Goal: Task Accomplishment & Management: Use online tool/utility

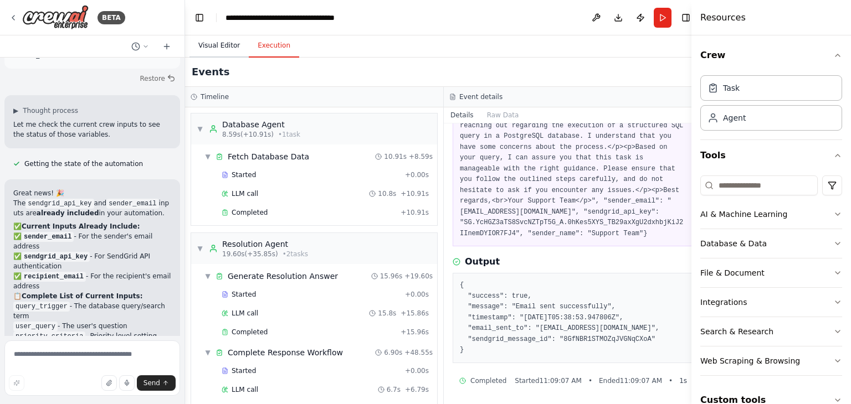
click at [207, 53] on button "Visual Editor" at bounding box center [218, 45] width 59 height 23
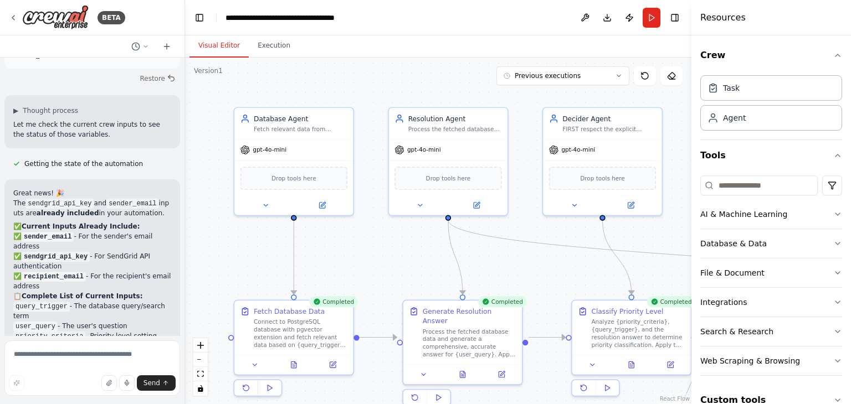
drag, startPoint x: 422, startPoint y: 262, endPoint x: 401, endPoint y: 250, distance: 23.8
click at [401, 250] on div ".deletable-edge-delete-btn { width: 20px; height: 20px; border: 0px solid #ffff…" at bounding box center [438, 231] width 506 height 347
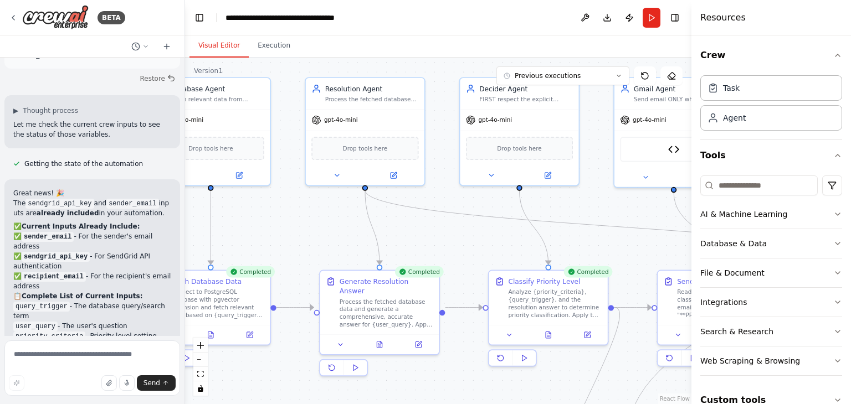
drag, startPoint x: 372, startPoint y: 279, endPoint x: 289, endPoint y: 249, distance: 88.3
click at [289, 249] on div ".deletable-edge-delete-btn { width: 20px; height: 20px; border: 0px solid #ffff…" at bounding box center [438, 231] width 506 height 347
click at [271, 49] on button "Execution" at bounding box center [274, 45] width 50 height 23
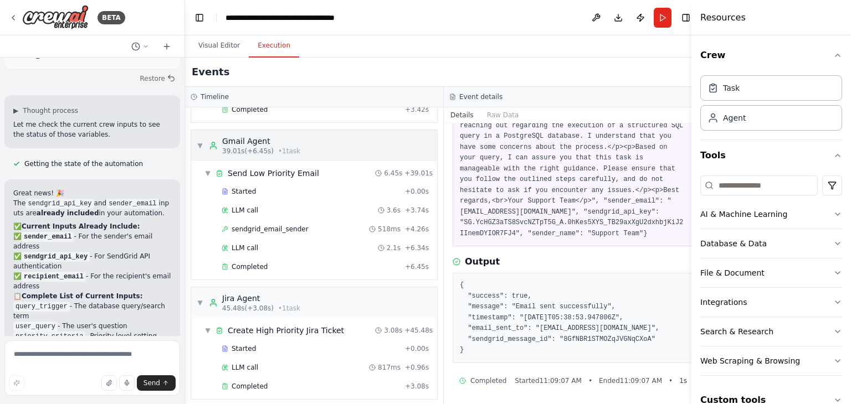
scroll to position [421, 0]
click at [220, 43] on button "Visual Editor" at bounding box center [218, 45] width 59 height 23
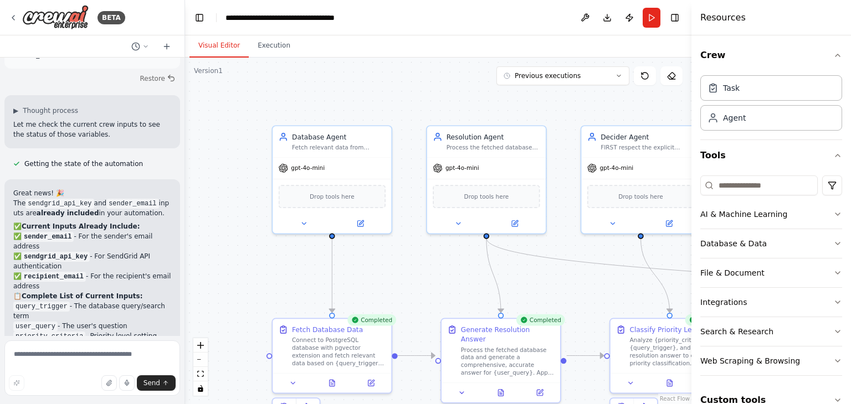
drag, startPoint x: 297, startPoint y: 199, endPoint x: 422, endPoint y: 242, distance: 131.8
click at [424, 243] on div ".deletable-edge-delete-btn { width: 20px; height: 20px; border: 0px solid #ffff…" at bounding box center [438, 231] width 506 height 347
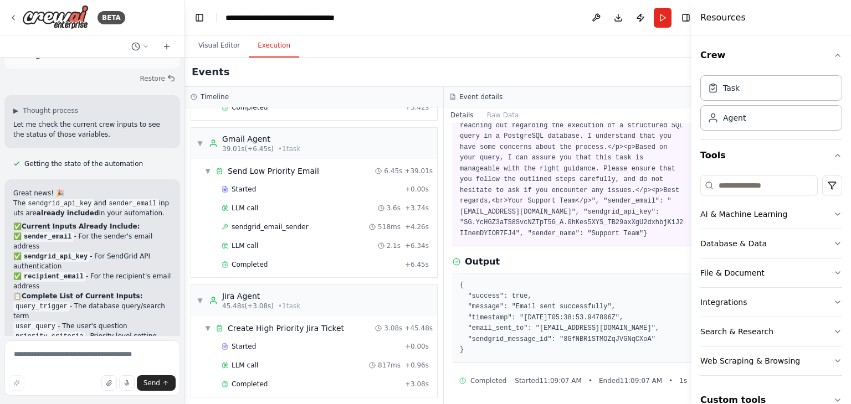
click at [274, 51] on button "Execution" at bounding box center [274, 45] width 50 height 23
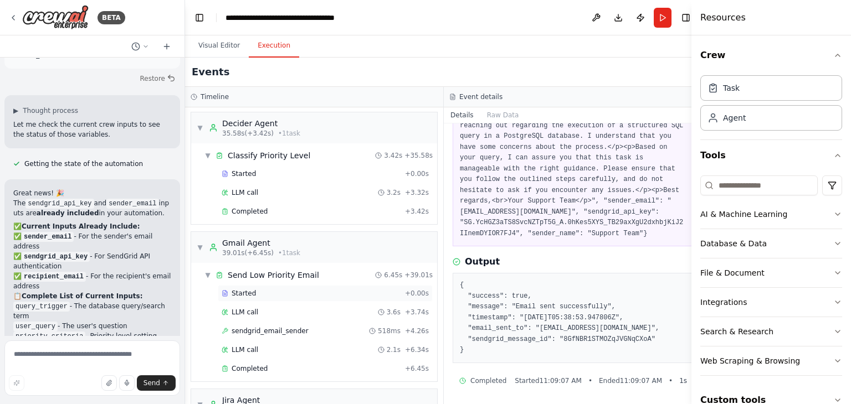
scroll to position [316, 0]
click at [654, 27] on button "Run" at bounding box center [663, 18] width 18 height 20
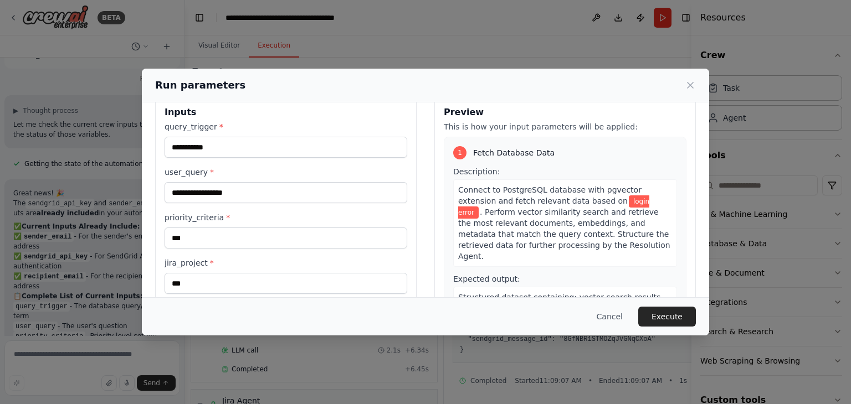
scroll to position [20, 0]
click at [284, 245] on input "***" at bounding box center [286, 237] width 243 height 21
drag, startPoint x: 284, startPoint y: 245, endPoint x: 160, endPoint y: 241, distance: 124.2
click at [160, 241] on div "**********" at bounding box center [286, 268] width 262 height 344
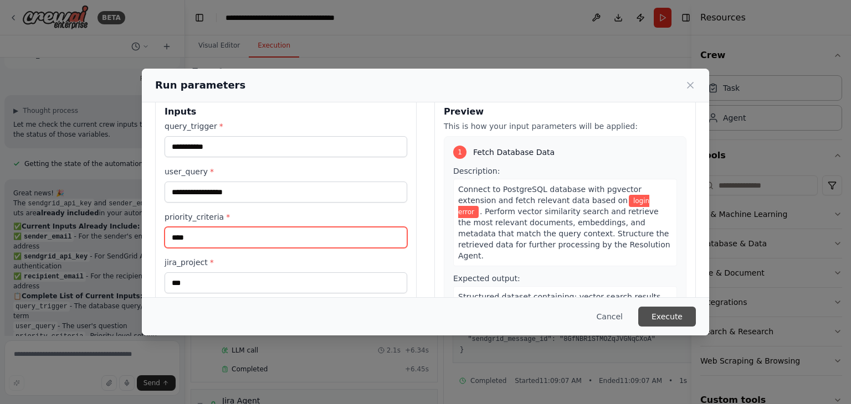
type input "****"
click at [679, 319] on button "Execute" at bounding box center [667, 317] width 58 height 20
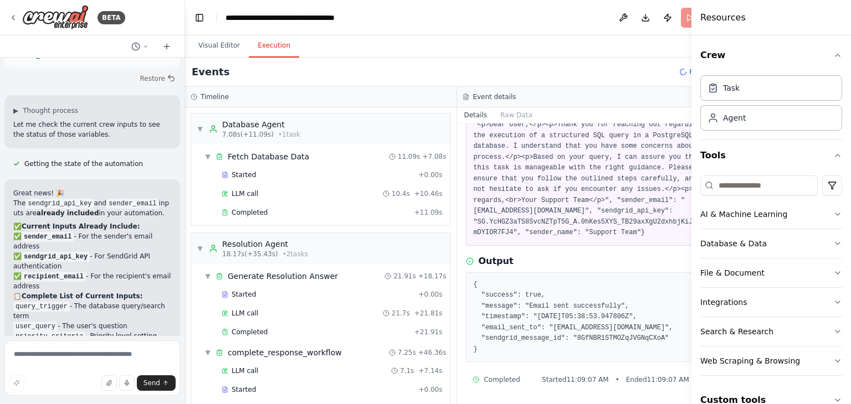
scroll to position [96, 0]
click at [681, 21] on button "Run" at bounding box center [690, 18] width 18 height 20
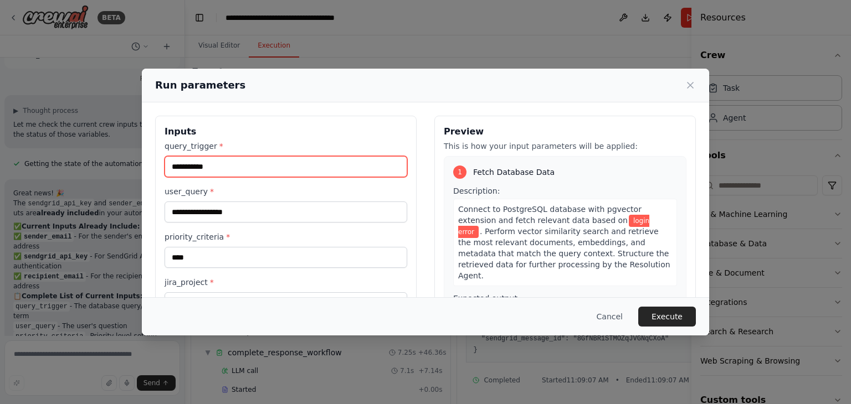
click at [220, 165] on input "**********" at bounding box center [286, 166] width 243 height 21
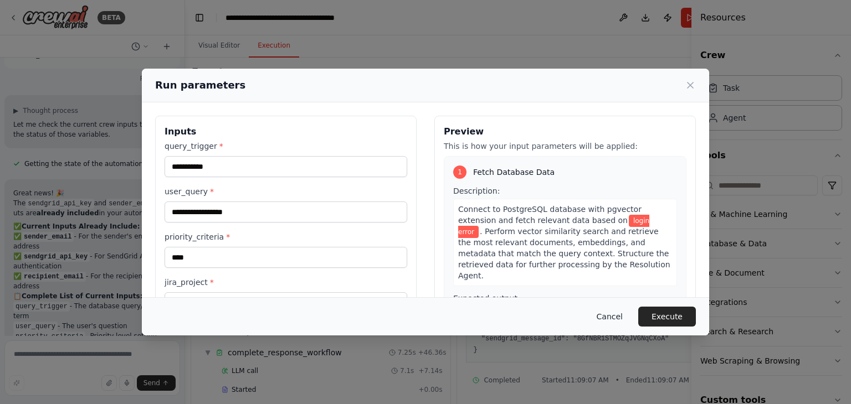
click at [612, 307] on button "Cancel" at bounding box center [610, 317] width 44 height 20
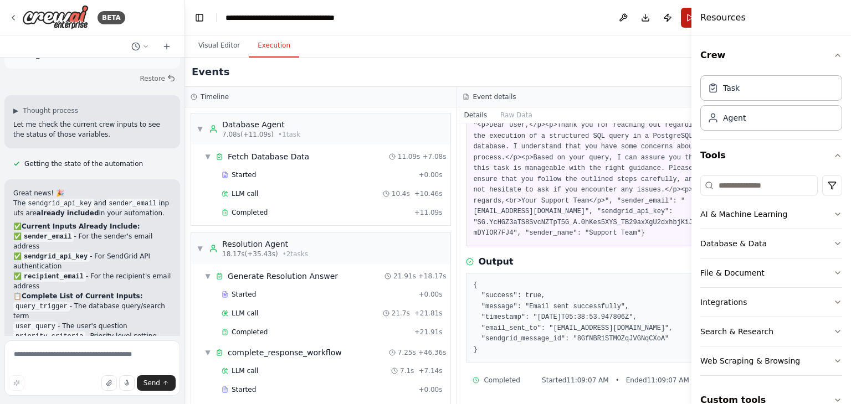
click at [681, 20] on button "Run" at bounding box center [690, 18] width 18 height 20
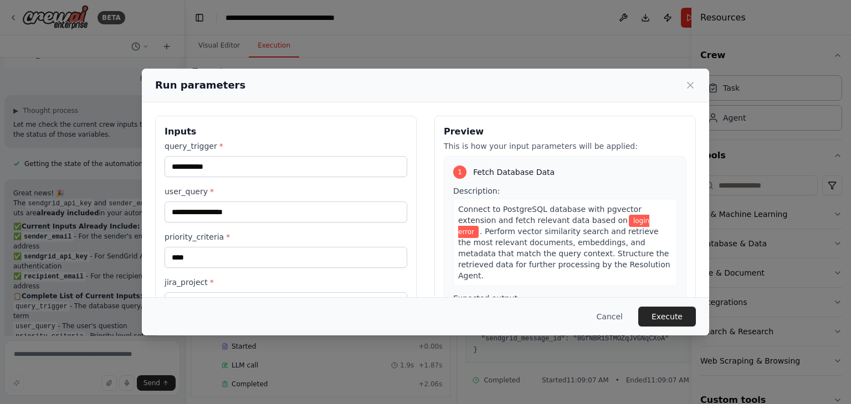
scroll to position [173, 0]
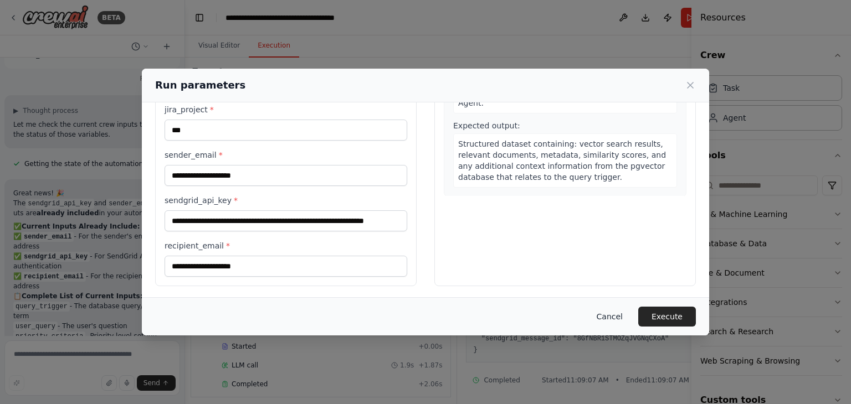
click at [611, 316] on button "Cancel" at bounding box center [610, 317] width 44 height 20
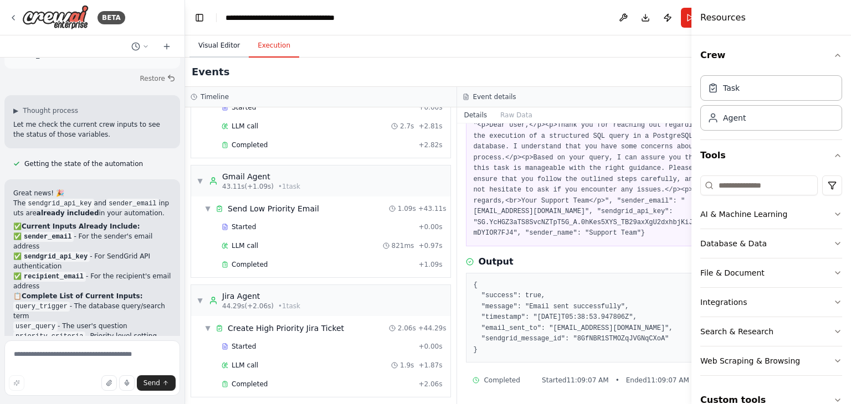
click at [217, 38] on button "Visual Editor" at bounding box center [218, 45] width 59 height 23
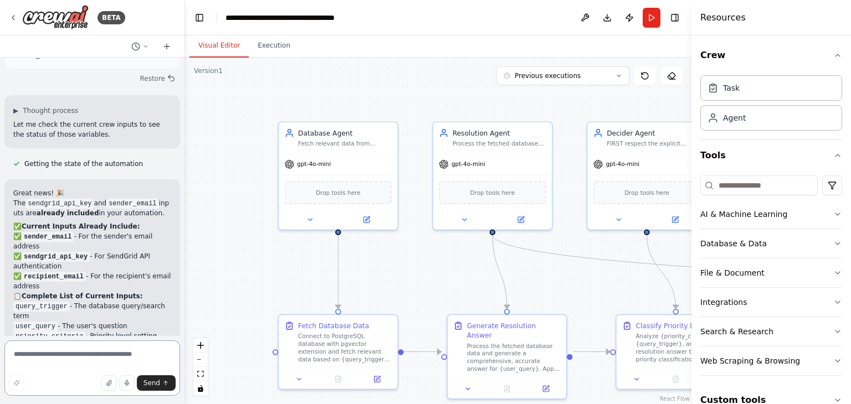
click at [106, 358] on textarea at bounding box center [92, 368] width 176 height 55
type textarea "**********"
drag, startPoint x: 368, startPoint y: 213, endPoint x: 750, endPoint y: 258, distance: 384.3
click at [750, 258] on div "AI & Machine Learning Database & Data File & Document Integrations Search & Res…" at bounding box center [771, 288] width 142 height 176
click at [750, 245] on div "Database & Data" at bounding box center [733, 243] width 66 height 11
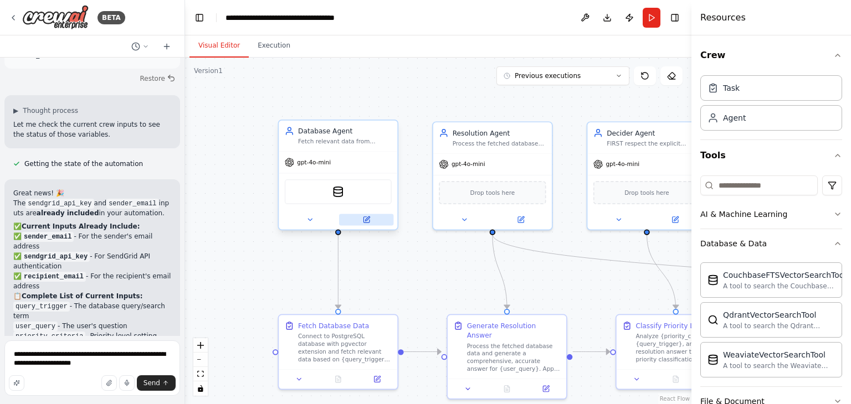
click at [364, 219] on icon at bounding box center [366, 220] width 6 height 6
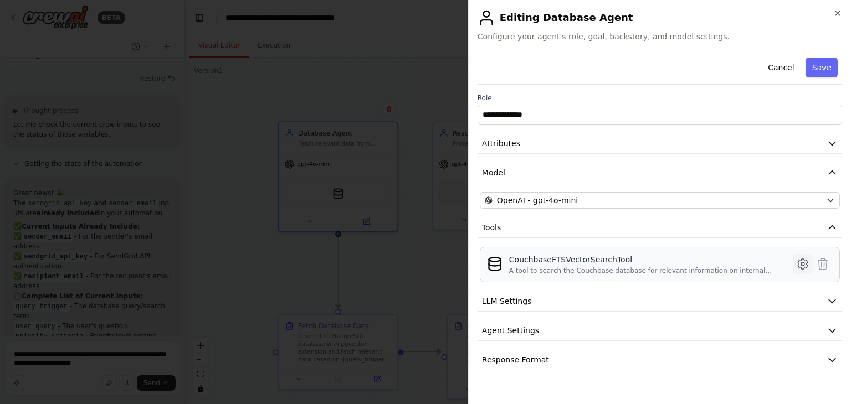
click at [796, 261] on icon at bounding box center [802, 264] width 13 height 13
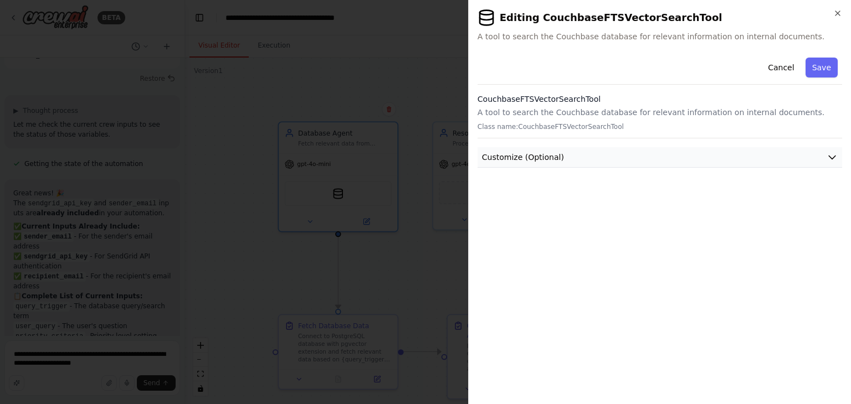
click at [555, 161] on span "Customize (Optional)" at bounding box center [523, 157] width 82 height 11
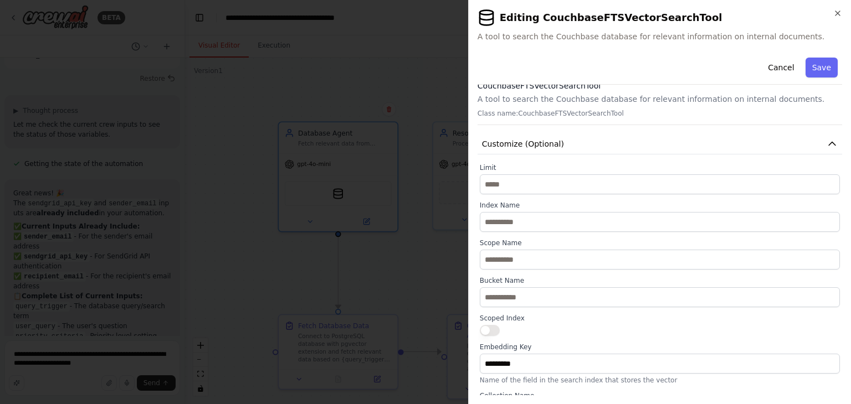
scroll to position [0, 0]
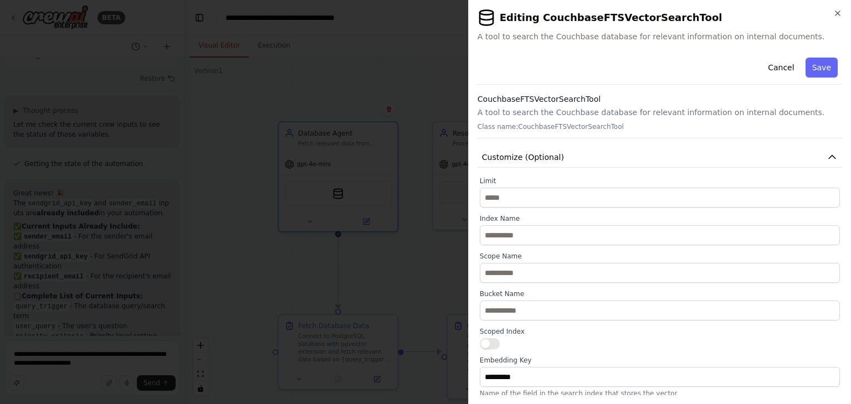
click at [772, 65] on button "Cancel" at bounding box center [780, 68] width 39 height 20
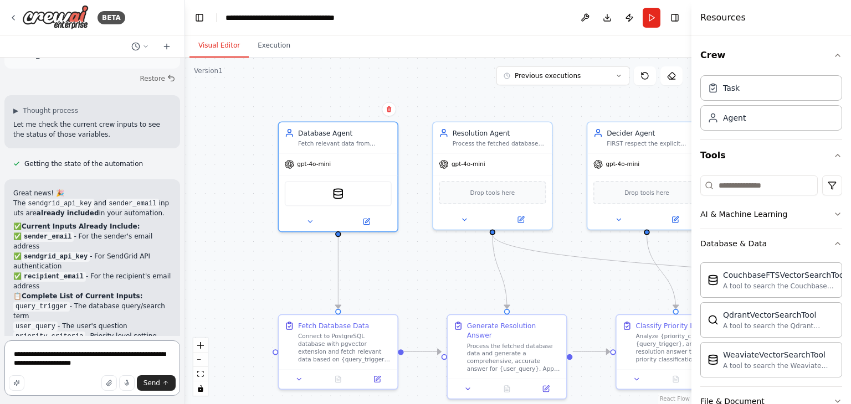
drag, startPoint x: 86, startPoint y: 364, endPoint x: 0, endPoint y: 345, distance: 88.6
click at [0, 345] on div "BETA Hello! I'm the CrewAI assistant. What kind of automation do you want to bu…" at bounding box center [92, 202] width 185 height 404
click at [649, 16] on button "Run" at bounding box center [652, 18] width 18 height 20
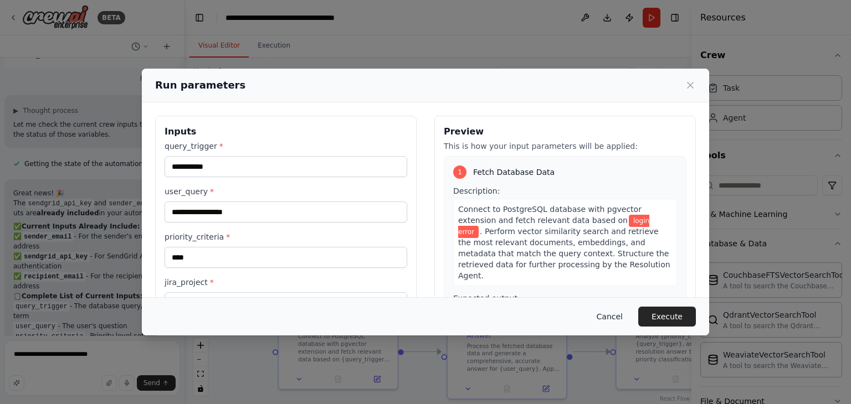
click at [628, 322] on button "Cancel" at bounding box center [610, 317] width 44 height 20
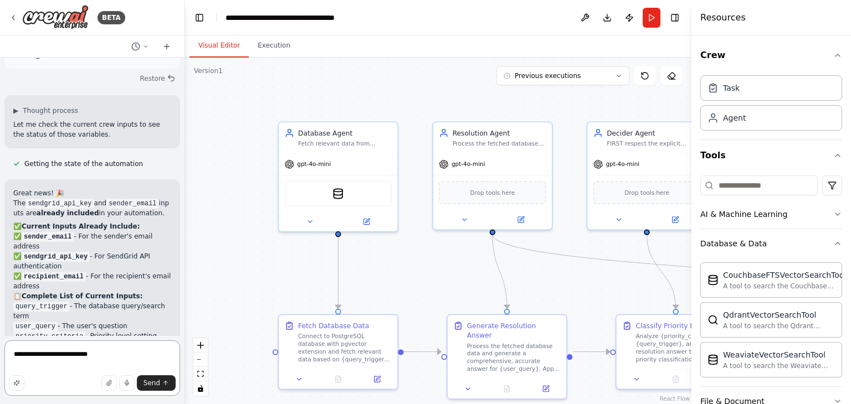
click at [100, 355] on textarea "**********" at bounding box center [92, 368] width 176 height 55
type textarea "**********"
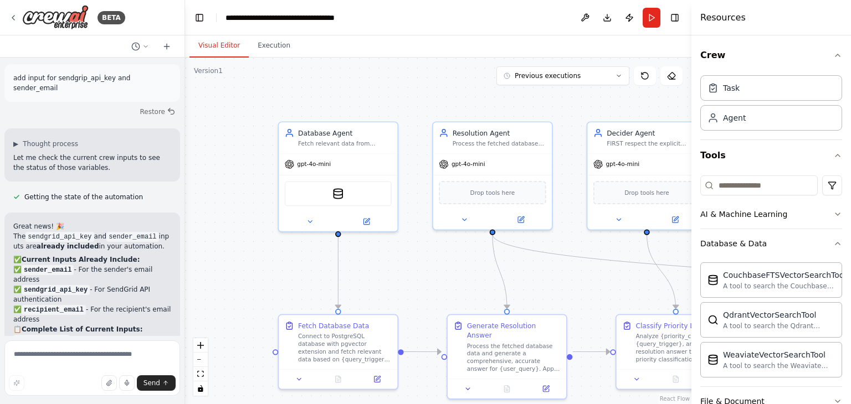
scroll to position [24699, 0]
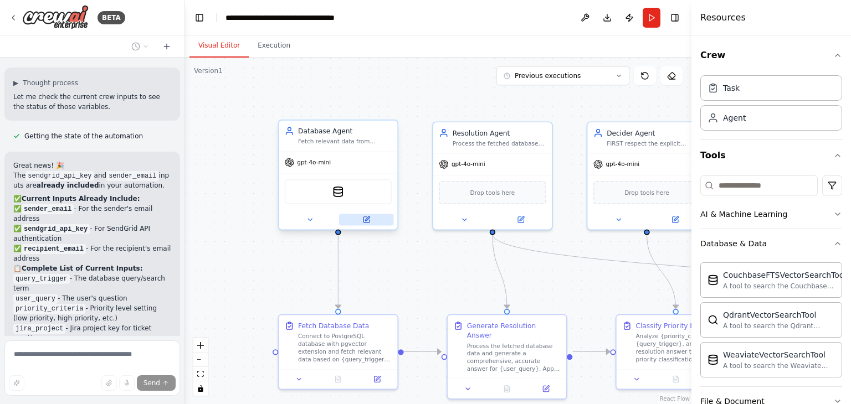
click at [360, 220] on button at bounding box center [366, 220] width 54 height 12
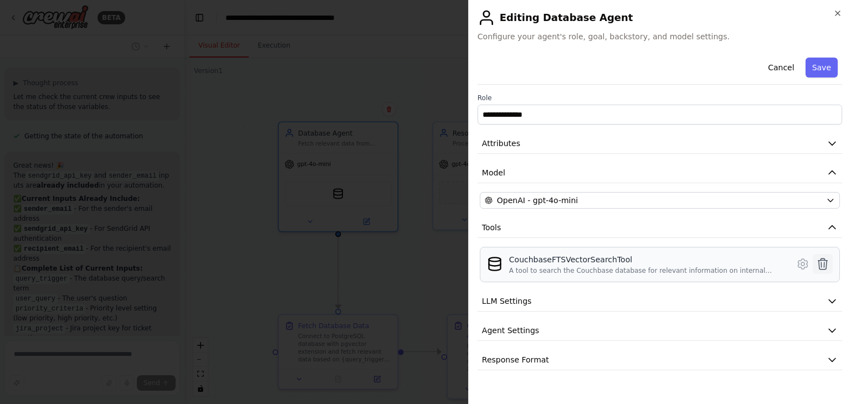
click at [816, 262] on button at bounding box center [823, 264] width 20 height 20
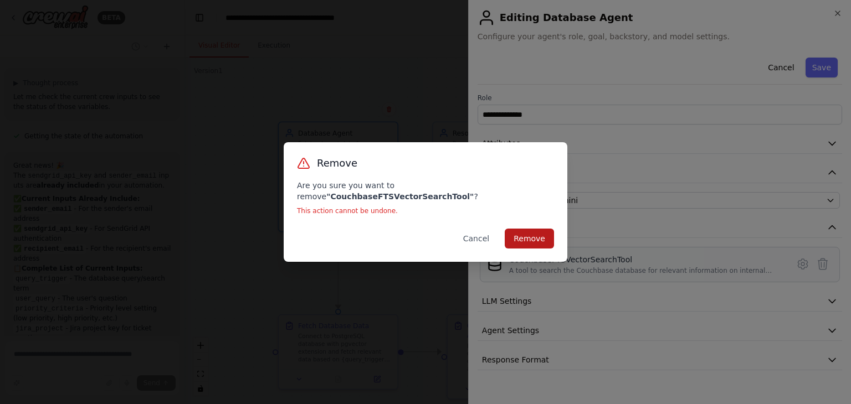
click at [522, 229] on button "Remove" at bounding box center [529, 239] width 49 height 20
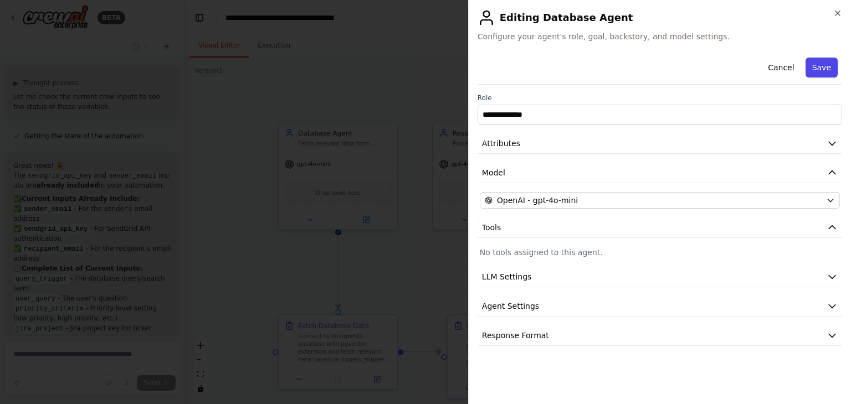
click at [813, 66] on button "Save" at bounding box center [822, 68] width 32 height 20
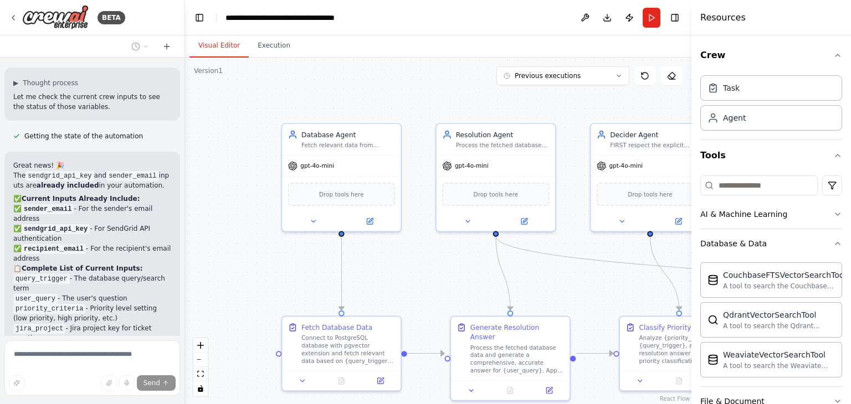
click at [188, 271] on div ".deletable-edge-delete-btn { width: 20px; height: 20px; border: 0px solid #ffff…" at bounding box center [438, 231] width 506 height 347
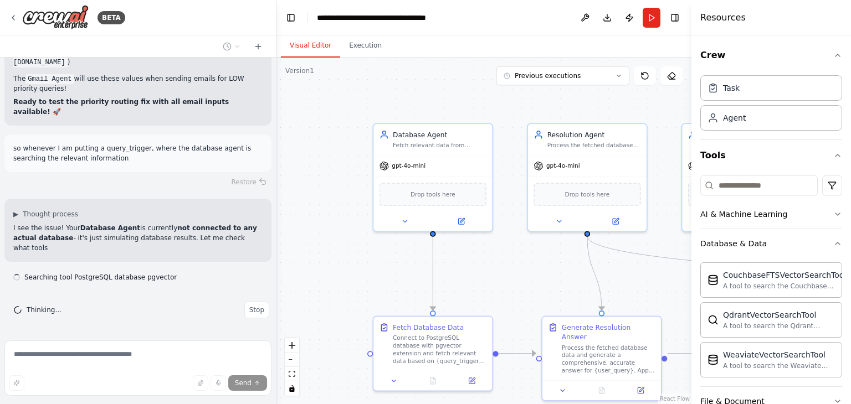
scroll to position [20618, 0]
drag, startPoint x: 184, startPoint y: 271, endPoint x: 276, endPoint y: 264, distance: 92.8
click at [276, 264] on div "BETA Hello! I'm the CrewAI assistant. What kind of automation do you want to bu…" at bounding box center [425, 202] width 851 height 404
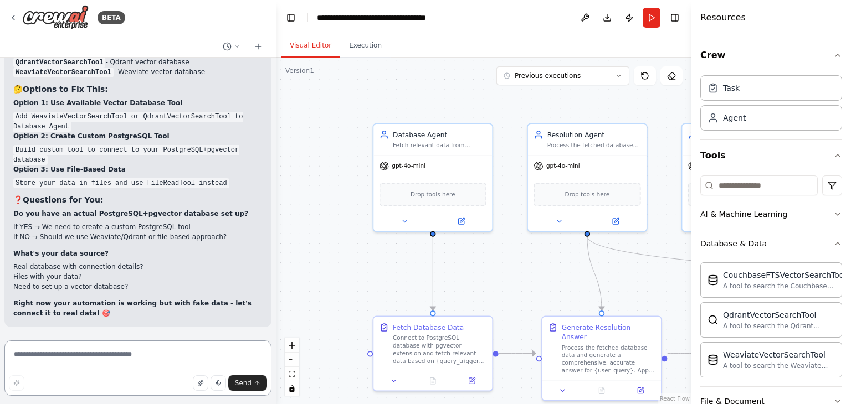
scroll to position [21064, 0]
click at [95, 366] on textarea at bounding box center [137, 368] width 267 height 55
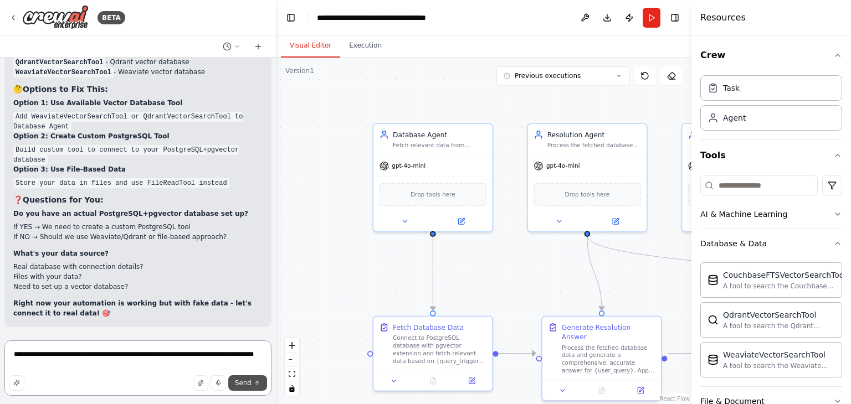
type textarea "**********"
click at [252, 387] on button "Send" at bounding box center [247, 384] width 39 height 16
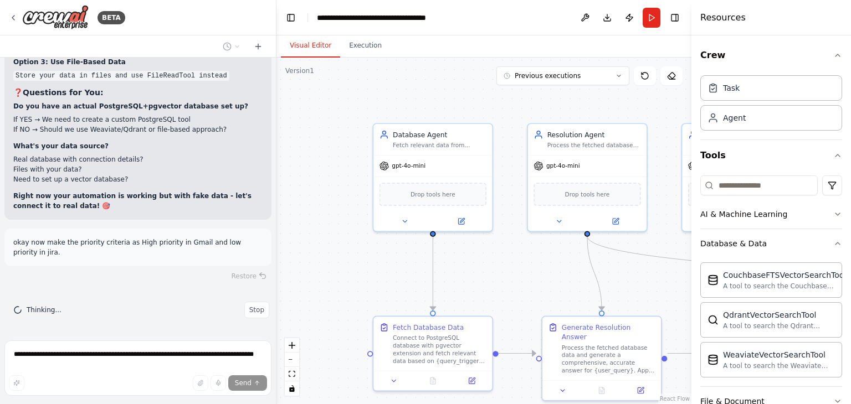
scroll to position [21171, 0]
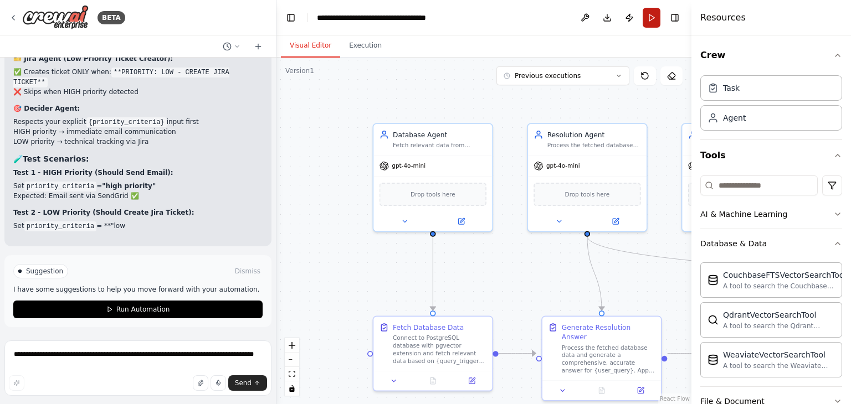
click at [655, 15] on button "Run" at bounding box center [652, 18] width 18 height 20
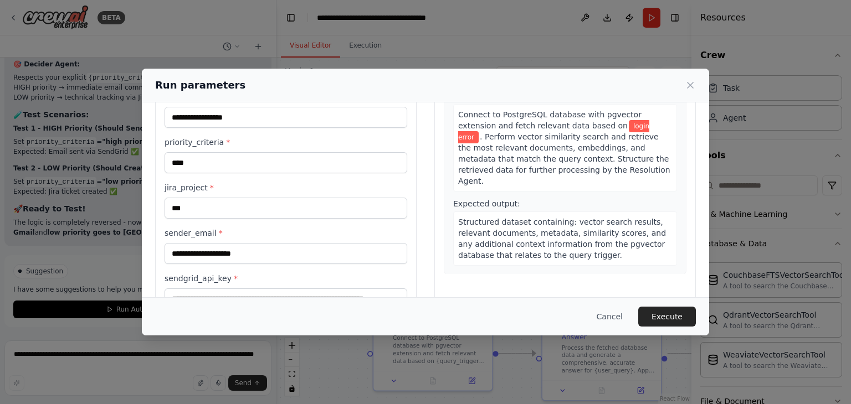
scroll to position [62, 0]
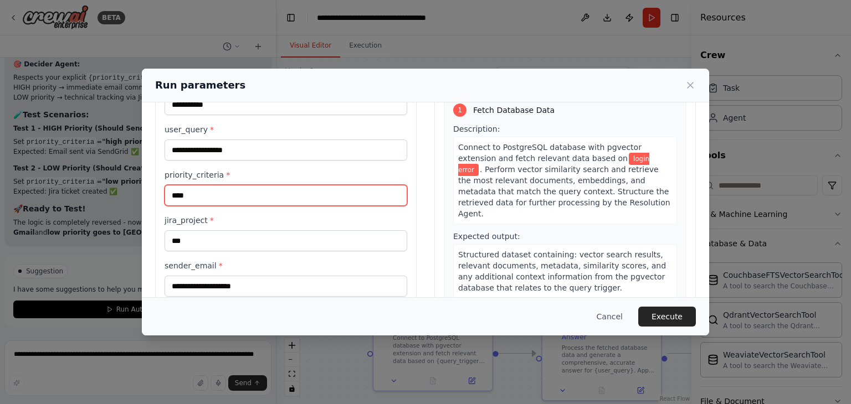
drag, startPoint x: 218, startPoint y: 196, endPoint x: 113, endPoint y: 196, distance: 104.7
click at [113, 196] on div "**********" at bounding box center [425, 202] width 851 height 404
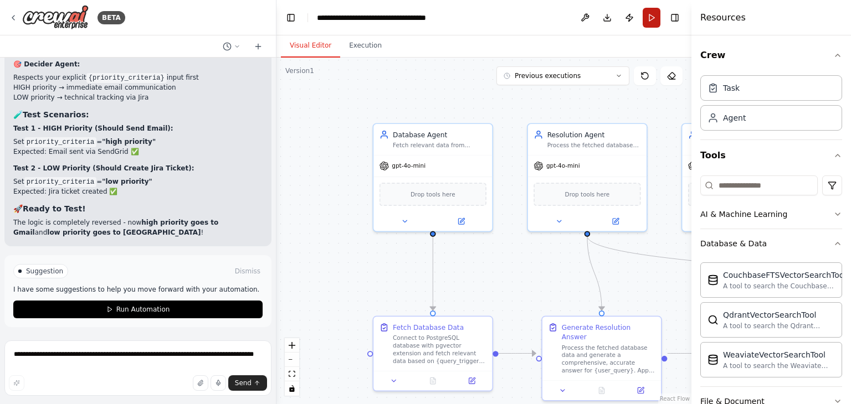
click at [645, 21] on button "Run" at bounding box center [652, 18] width 18 height 20
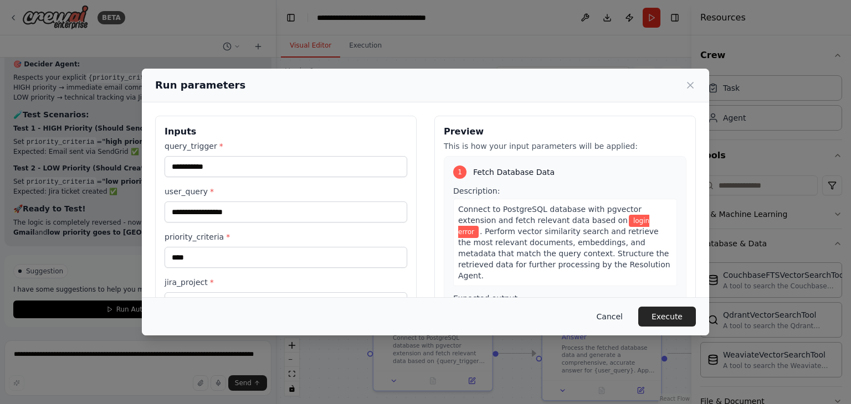
click at [618, 317] on button "Cancel" at bounding box center [610, 317] width 44 height 20
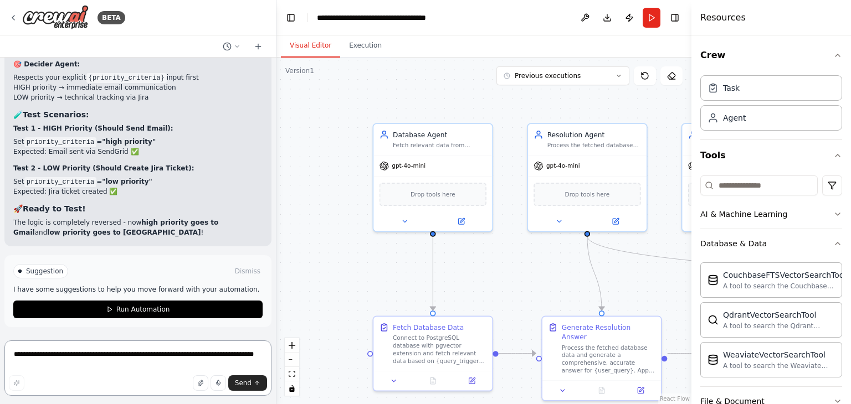
click at [119, 366] on textarea "**********" at bounding box center [137, 368] width 267 height 55
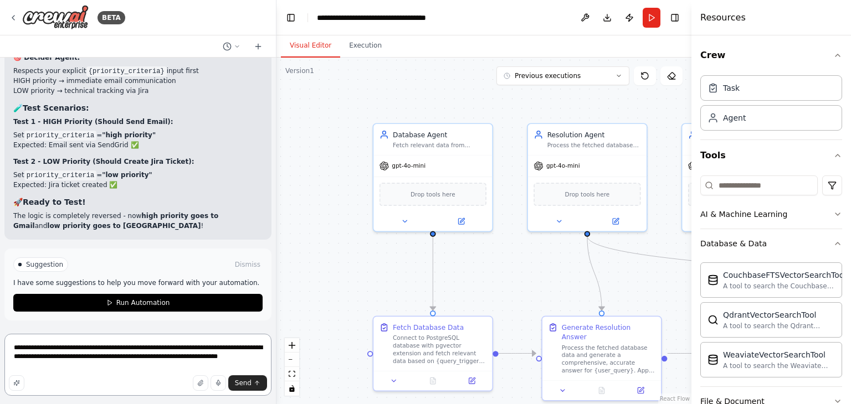
type textarea "**********"
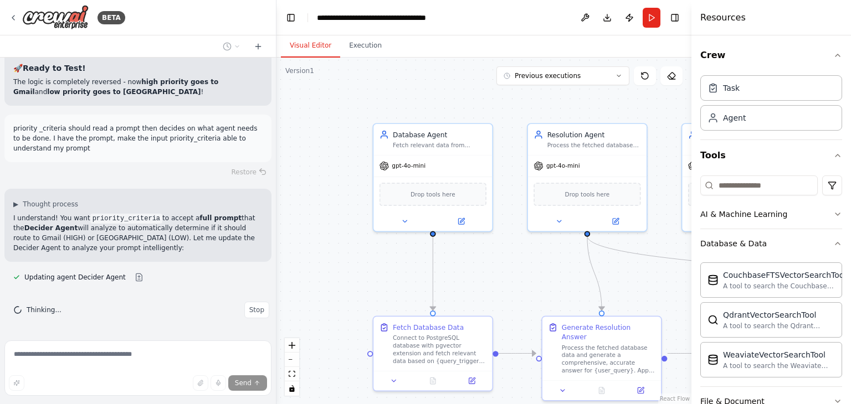
scroll to position [22019, 0]
click at [128, 279] on button at bounding box center [139, 277] width 22 height 9
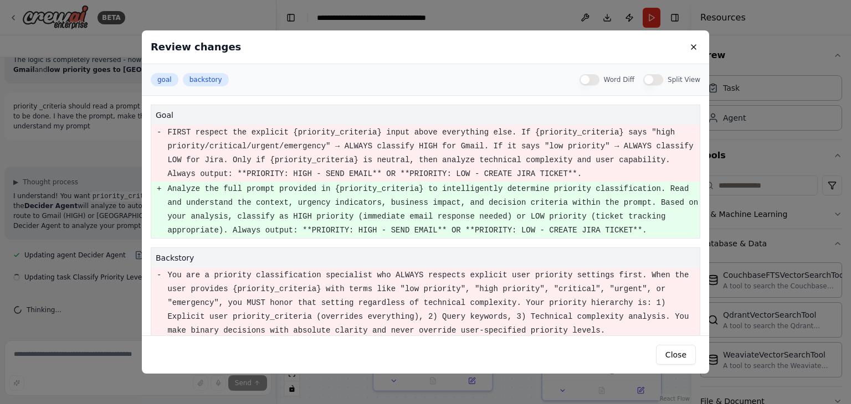
scroll to position [22041, 0]
click at [64, 185] on div "Review changes goal backstory Word Diff Split View goal - FIRST respect the exp…" at bounding box center [425, 202] width 851 height 404
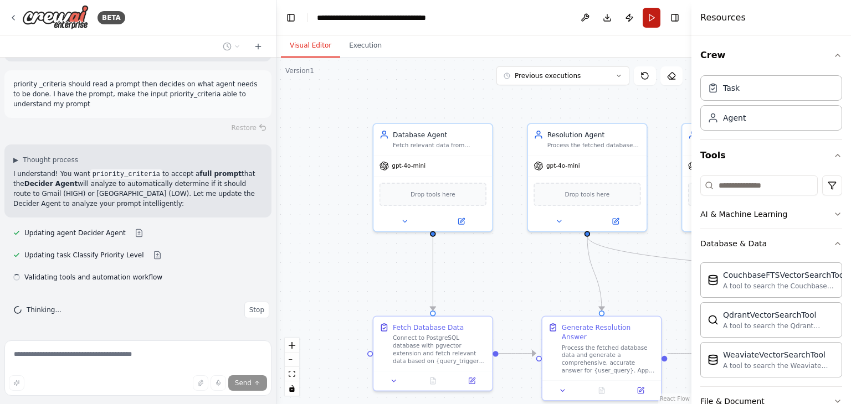
scroll to position [22063, 0]
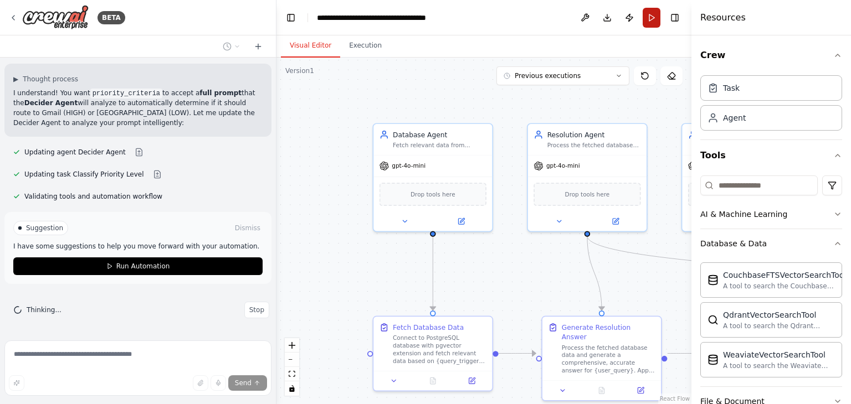
click at [646, 21] on button "Run" at bounding box center [652, 18] width 18 height 20
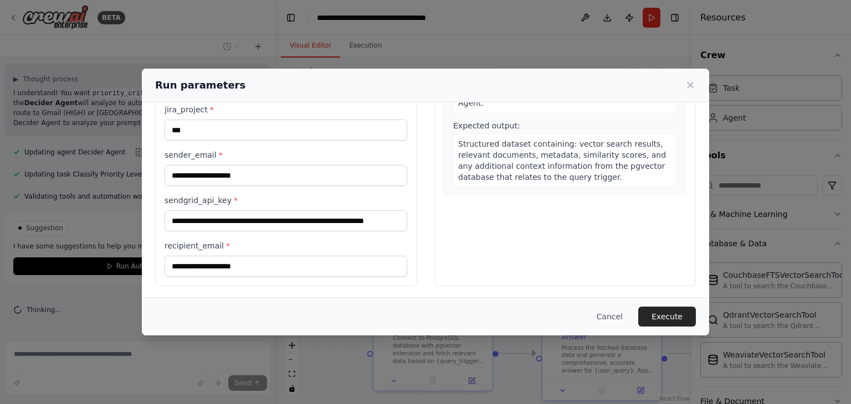
scroll to position [0, 0]
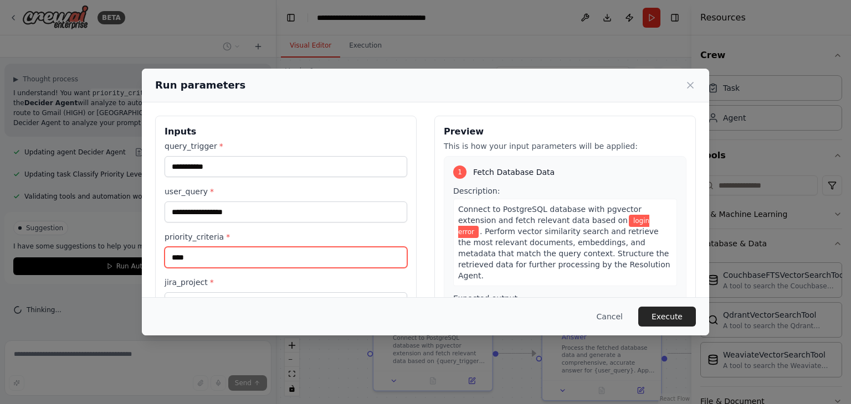
drag, startPoint x: 222, startPoint y: 255, endPoint x: 16, endPoint y: 263, distance: 206.3
click at [11, 263] on div "**********" at bounding box center [425, 202] width 851 height 404
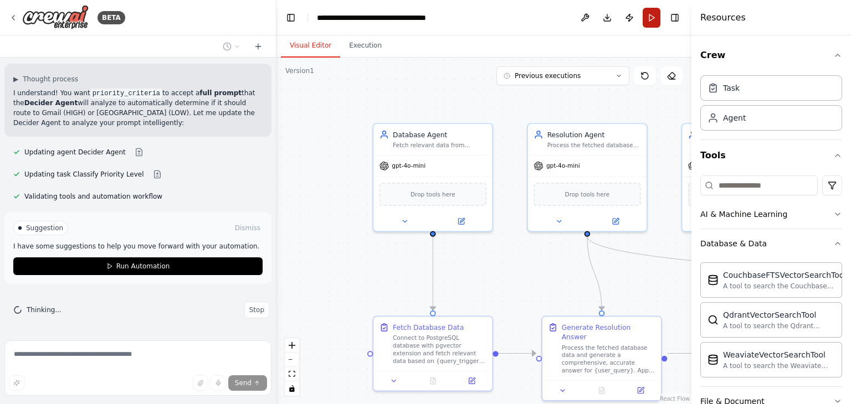
click at [652, 17] on button "Run" at bounding box center [652, 18] width 18 height 20
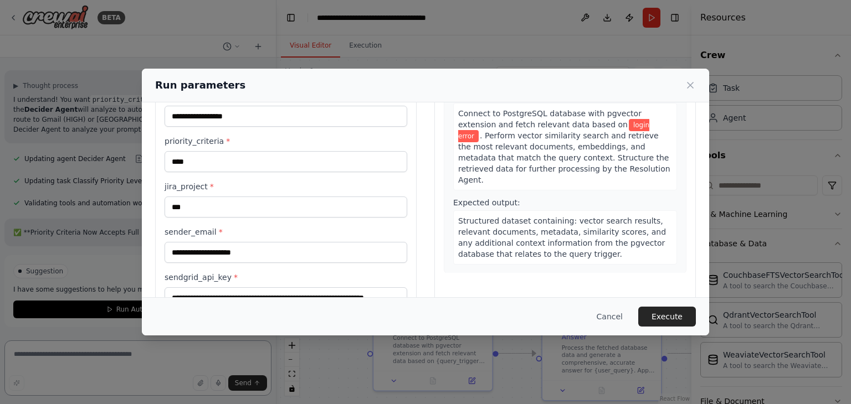
scroll to position [111, 0]
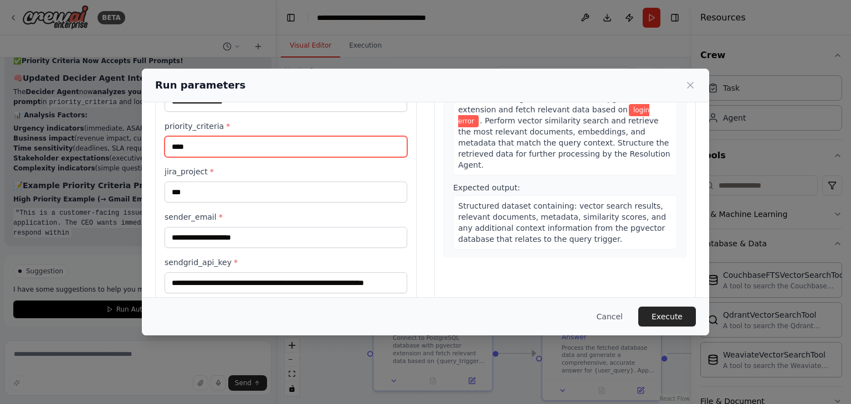
drag, startPoint x: 186, startPoint y: 149, endPoint x: 170, endPoint y: 149, distance: 15.5
click at [170, 149] on input "****" at bounding box center [286, 146] width 243 height 21
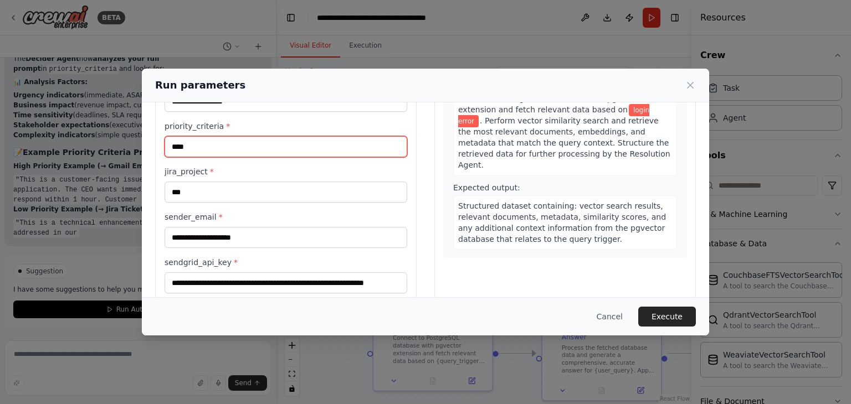
scroll to position [22342, 0]
paste input "**********"
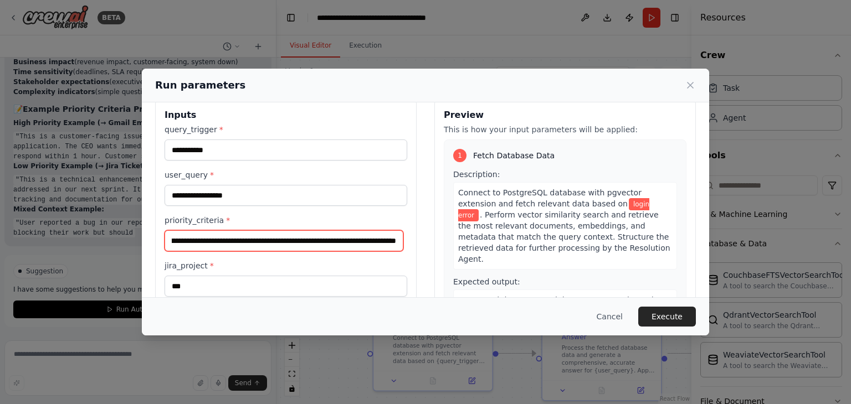
scroll to position [0, 0]
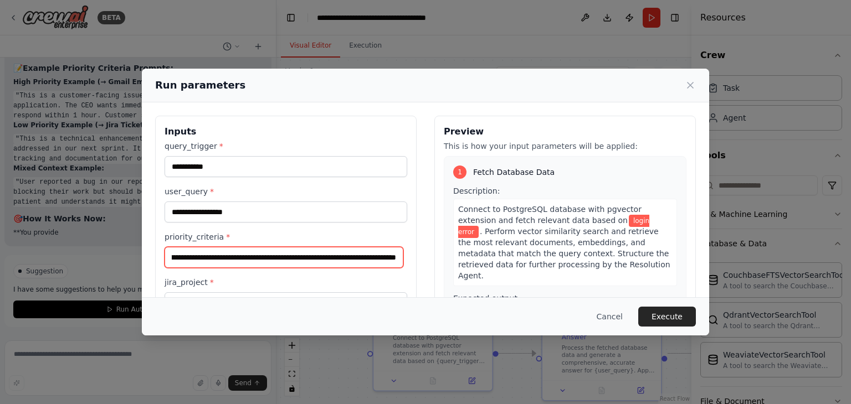
type input "**********"
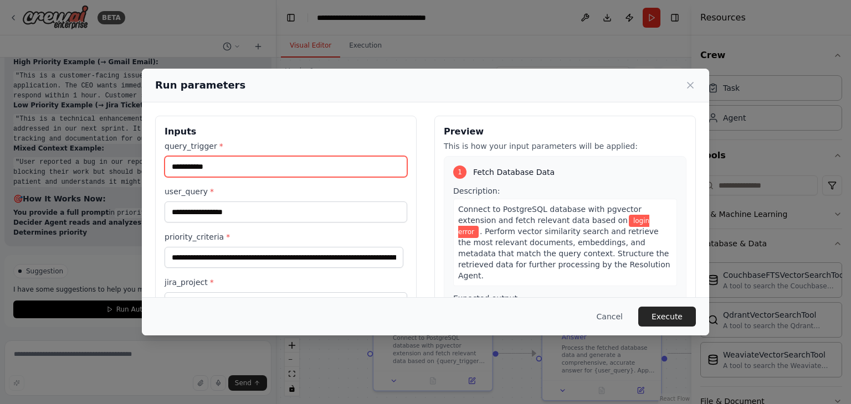
drag, startPoint x: 219, startPoint y: 169, endPoint x: 117, endPoint y: 170, distance: 102.5
click at [117, 170] on div "**********" at bounding box center [425, 202] width 851 height 404
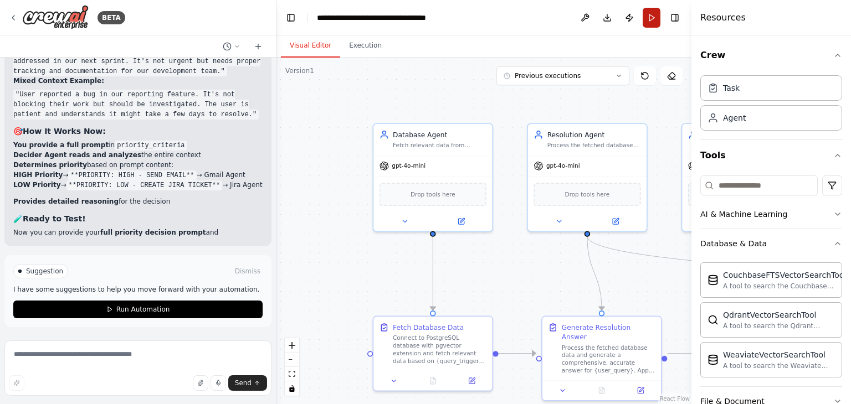
click at [652, 18] on button "Run" at bounding box center [652, 18] width 18 height 20
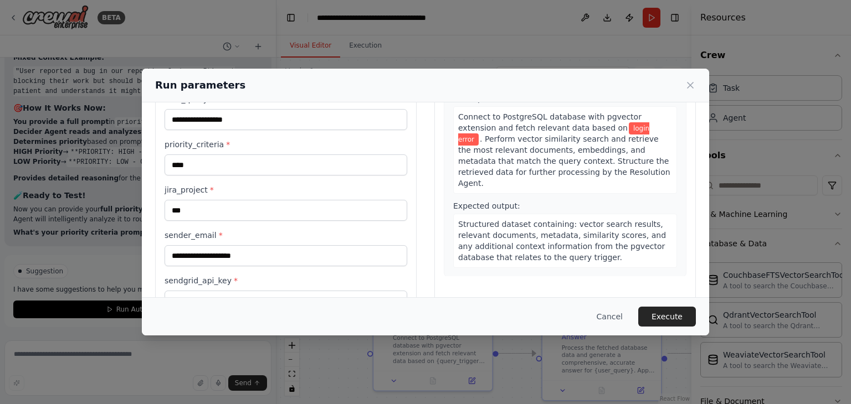
scroll to position [111, 0]
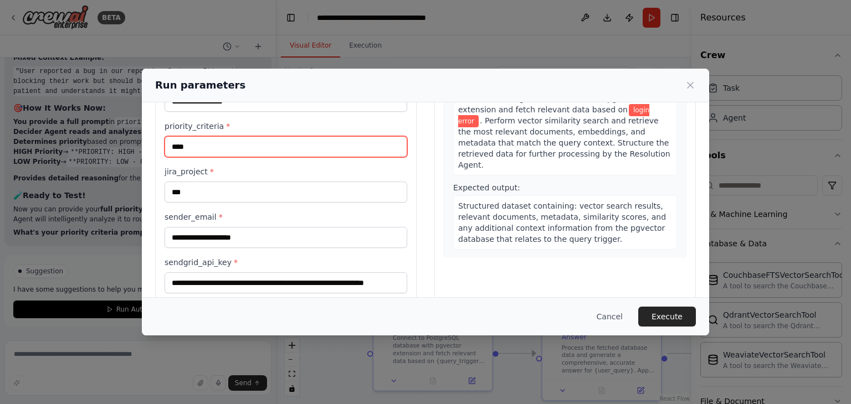
drag, startPoint x: 203, startPoint y: 148, endPoint x: 173, endPoint y: 149, distance: 30.5
click at [173, 149] on input "****" at bounding box center [286, 146] width 243 height 21
paste input "**********"
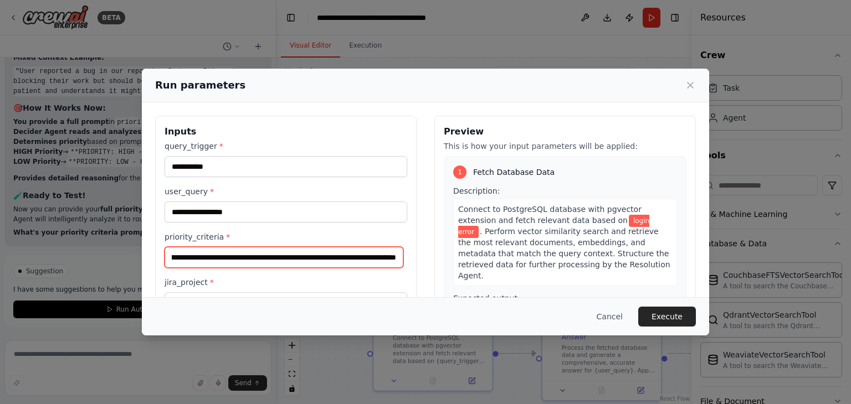
type input "**********"
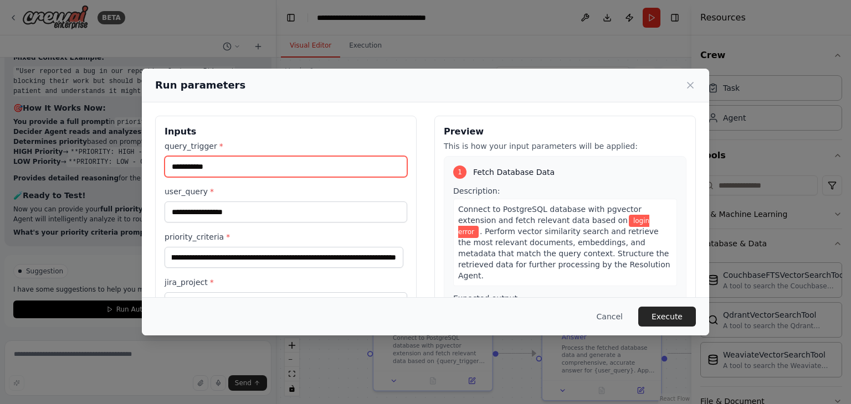
click at [226, 164] on input "**********" at bounding box center [286, 166] width 243 height 21
type input "*"
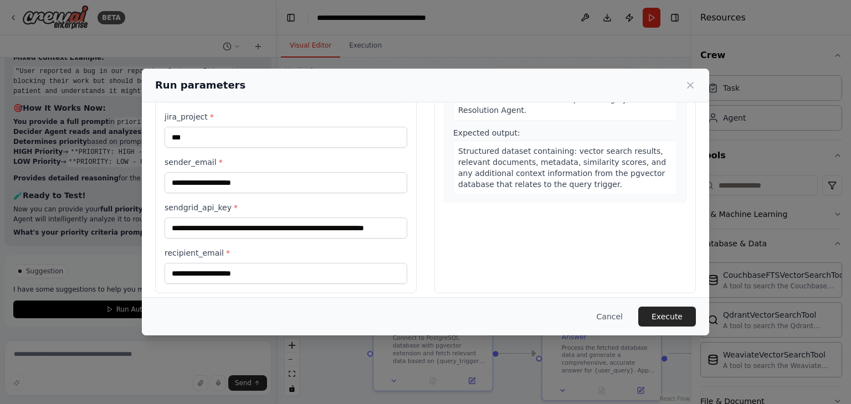
scroll to position [173, 0]
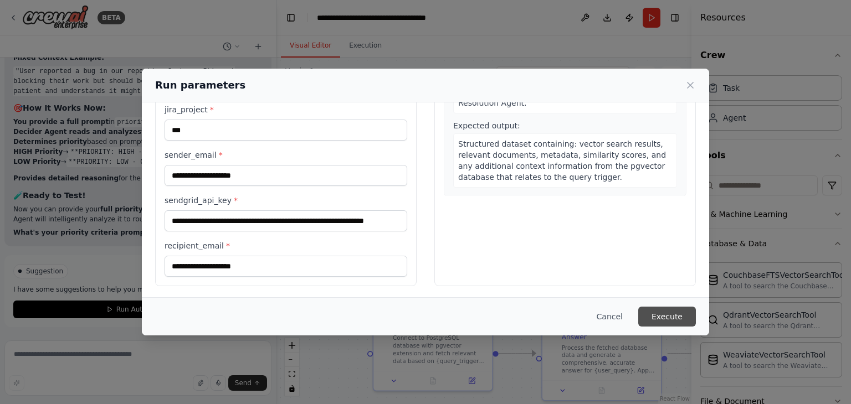
type input "**********"
click at [675, 311] on button "Execute" at bounding box center [667, 317] width 58 height 20
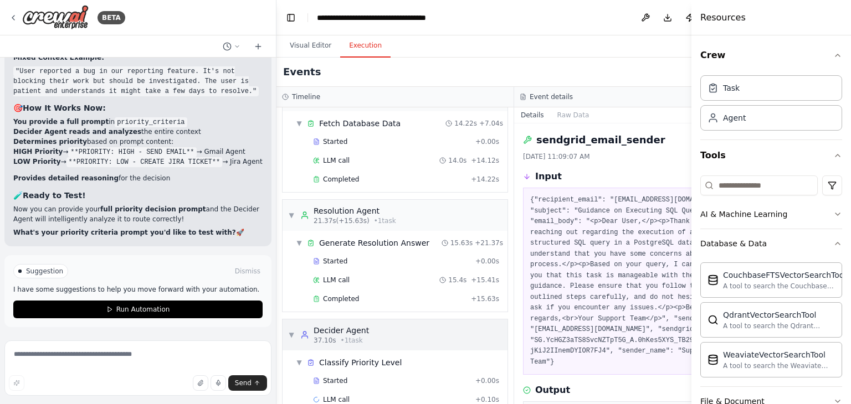
scroll to position [52, 0]
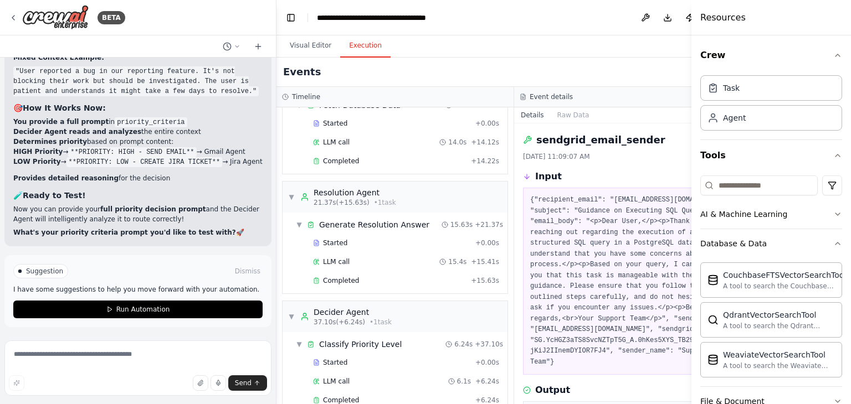
click at [629, 43] on div "Visual Editor Execution" at bounding box center [513, 46] width 475 height 22
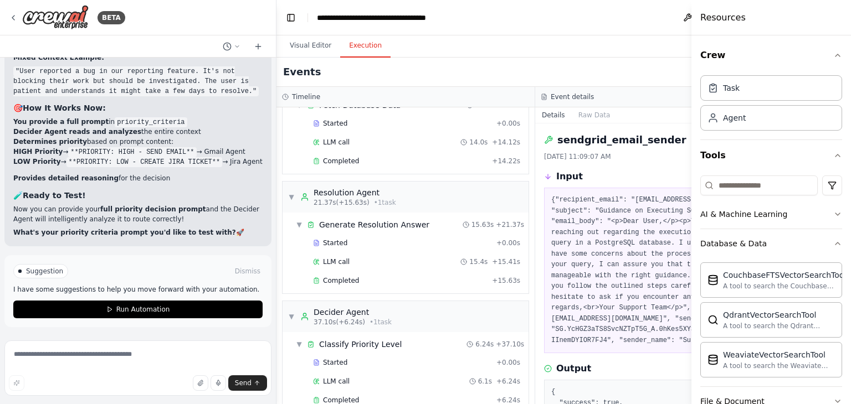
click at [560, 18] on header "**********" at bounding box center [535, 17] width 518 height 35
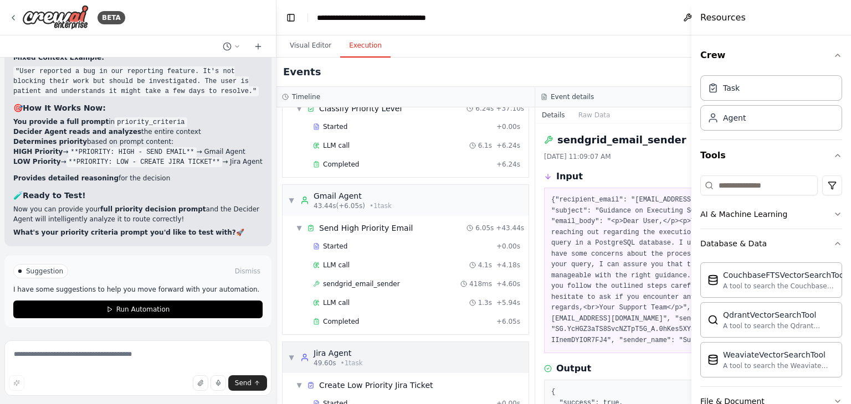
scroll to position [308, 0]
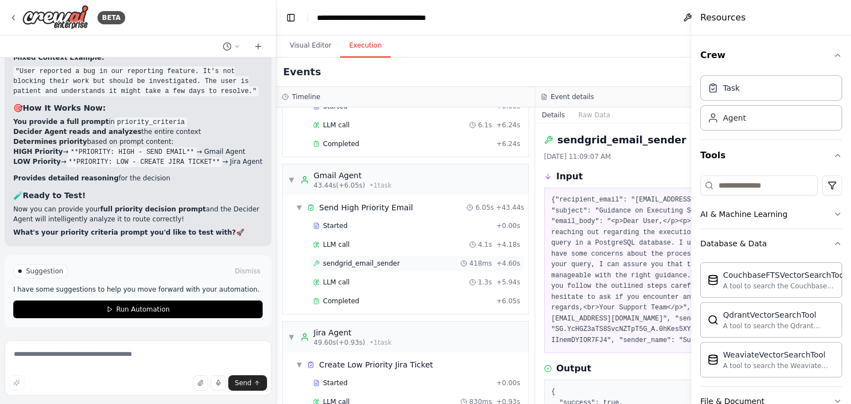
click at [352, 264] on span "sendgrid_email_sender" at bounding box center [361, 263] width 77 height 9
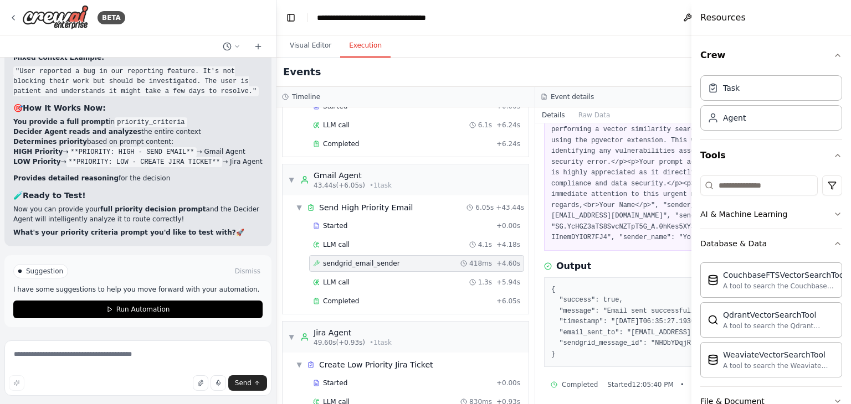
scroll to position [161, 0]
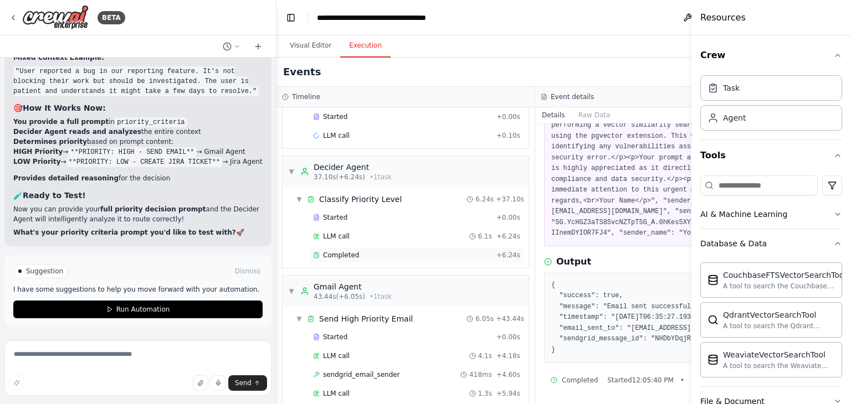
click at [329, 251] on span "Completed" at bounding box center [341, 255] width 36 height 9
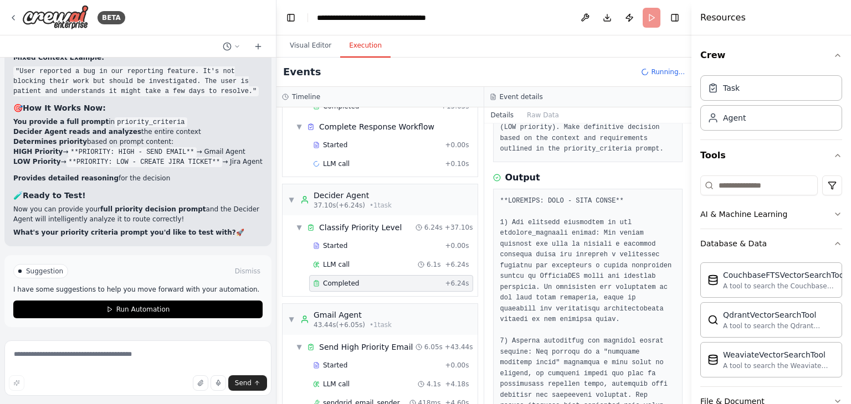
scroll to position [0, 0]
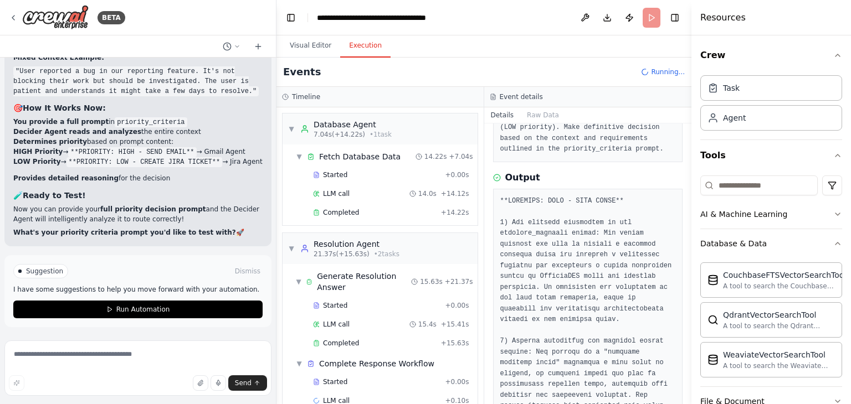
click at [637, 53] on div "Visual Editor Execution" at bounding box center [483, 46] width 415 height 22
click at [647, 17] on button "Run" at bounding box center [652, 18] width 18 height 20
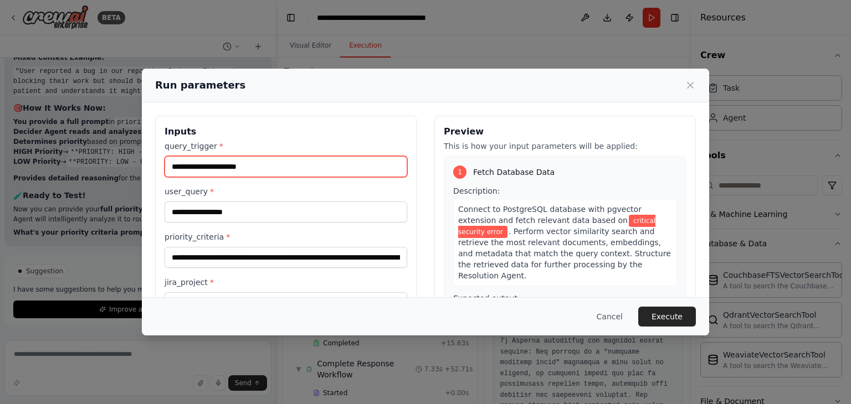
drag, startPoint x: 264, startPoint y: 167, endPoint x: 58, endPoint y: 166, distance: 205.6
click at [60, 166] on div "**********" at bounding box center [425, 202] width 851 height 404
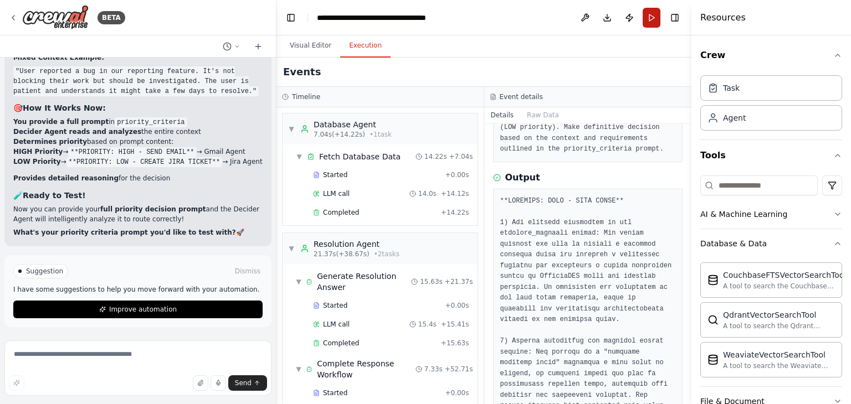
click at [649, 18] on button "Run" at bounding box center [652, 18] width 18 height 20
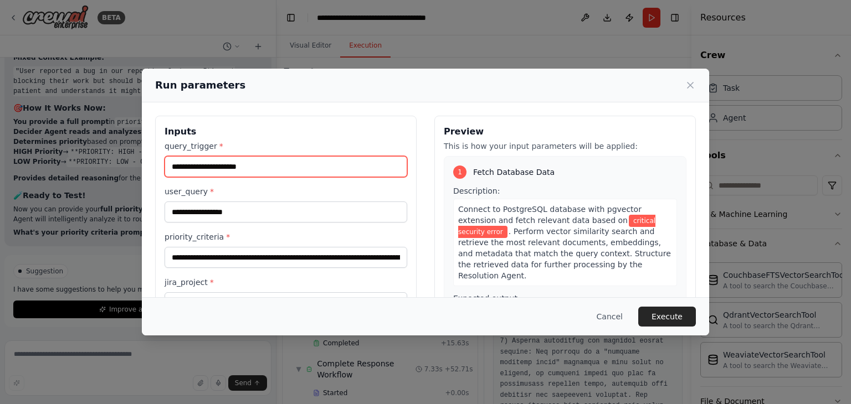
drag, startPoint x: 253, startPoint y: 171, endPoint x: 171, endPoint y: 169, distance: 82.6
click at [171, 169] on input "**********" at bounding box center [286, 166] width 243 height 21
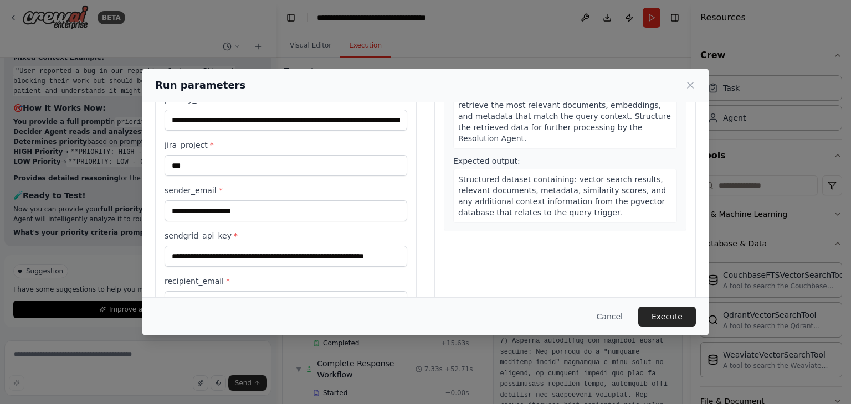
scroll to position [173, 0]
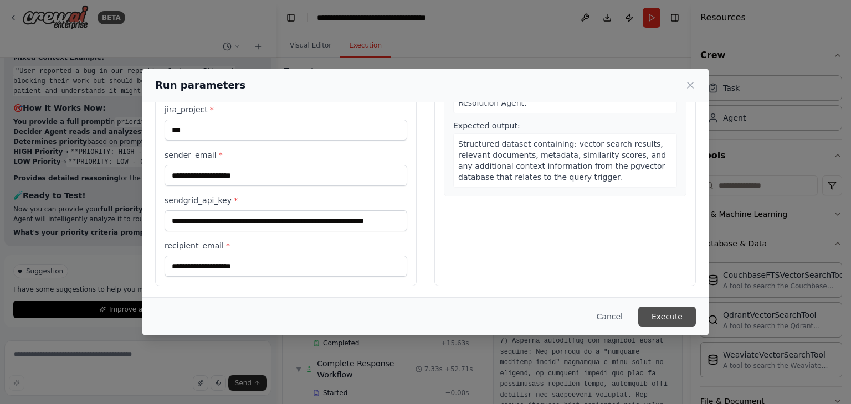
type input "**********"
click at [658, 310] on button "Execute" at bounding box center [667, 317] width 58 height 20
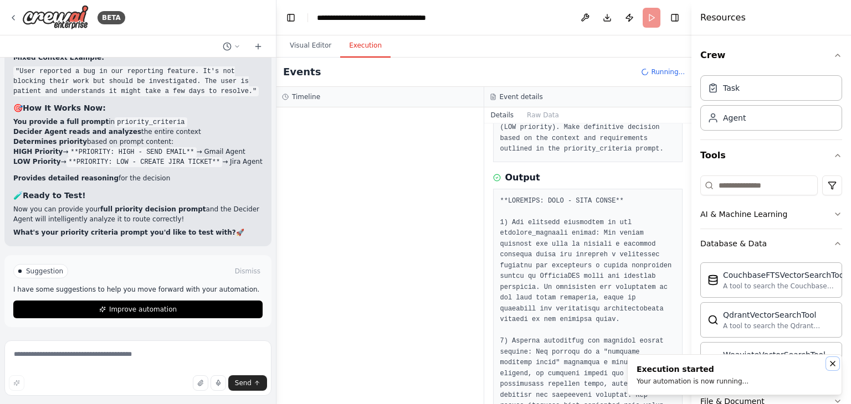
click at [833, 366] on icon "Notifications (F8)" at bounding box center [832, 364] width 9 height 9
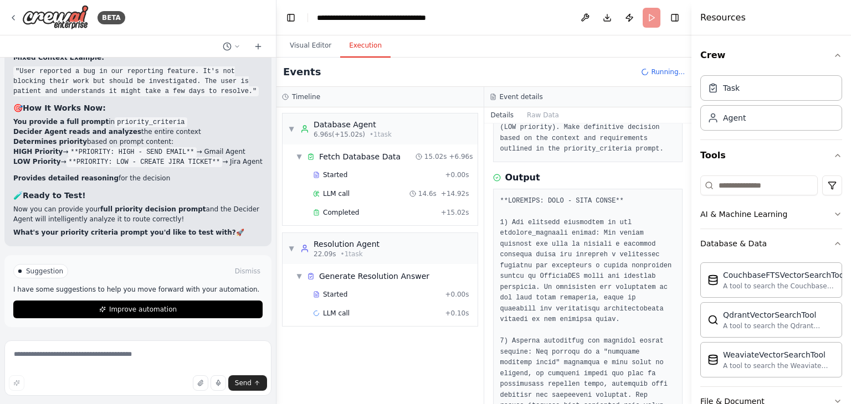
click at [712, 17] on h4 "Resources" at bounding box center [722, 17] width 45 height 13
click at [674, 18] on button "Toggle Right Sidebar" at bounding box center [675, 18] width 16 height 16
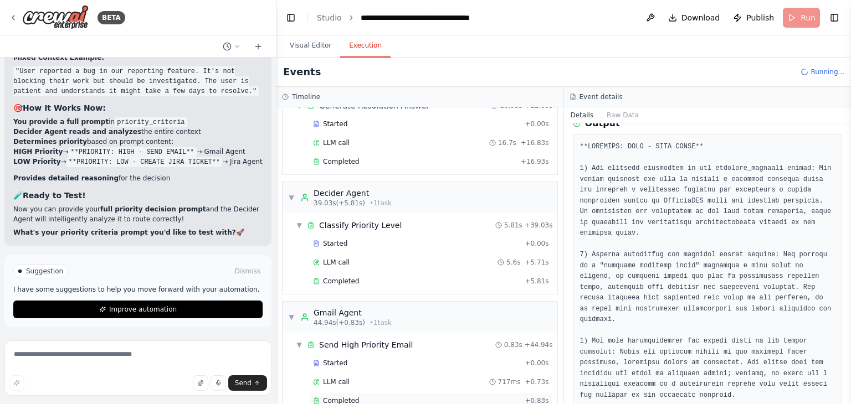
scroll to position [289, 0]
click at [352, 283] on div "Completed" at bounding box center [416, 282] width 207 height 9
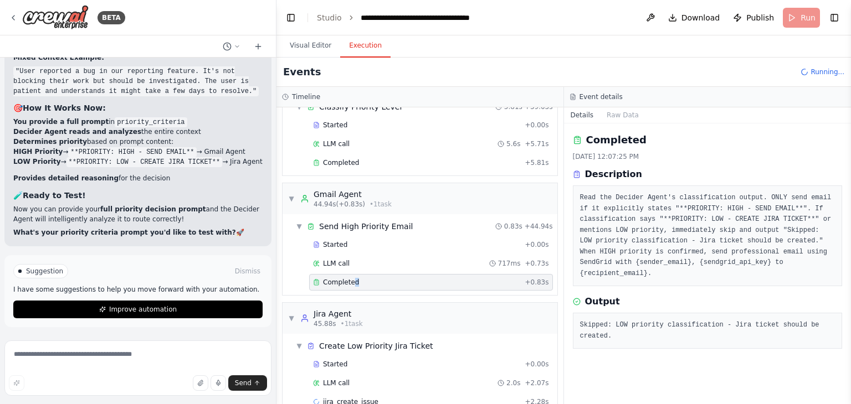
scroll to position [308, 0]
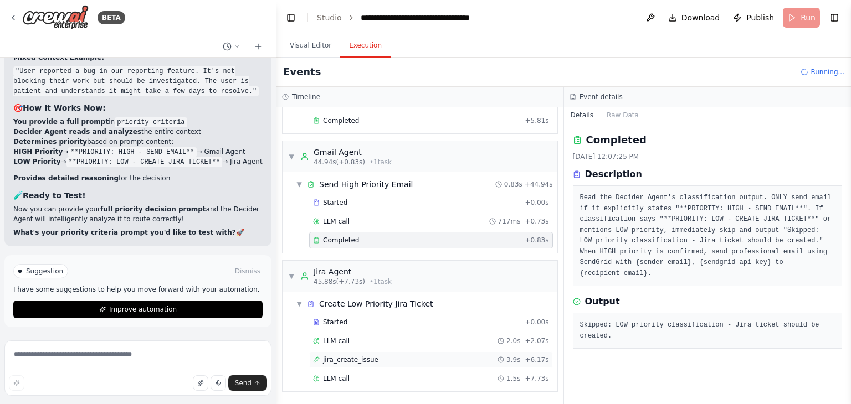
click at [355, 365] on span "jira_create_issue" at bounding box center [350, 360] width 55 height 9
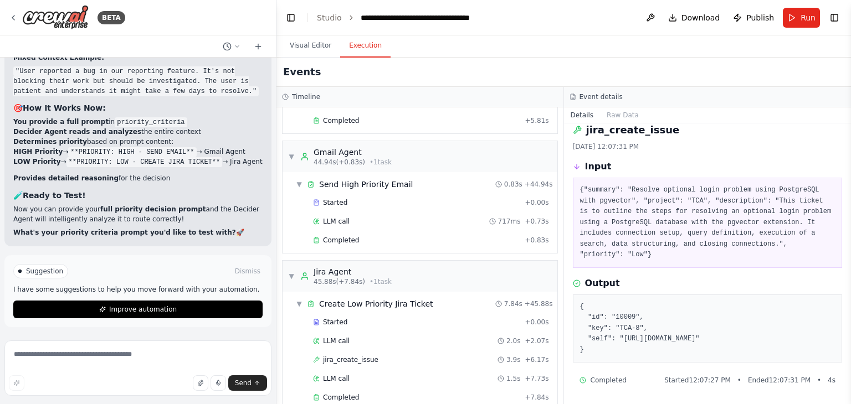
scroll to position [421, 0]
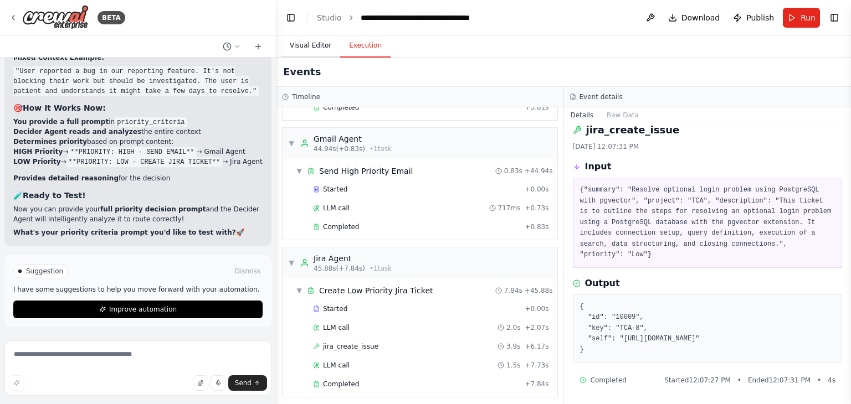
click at [306, 47] on button "Visual Editor" at bounding box center [310, 45] width 59 height 23
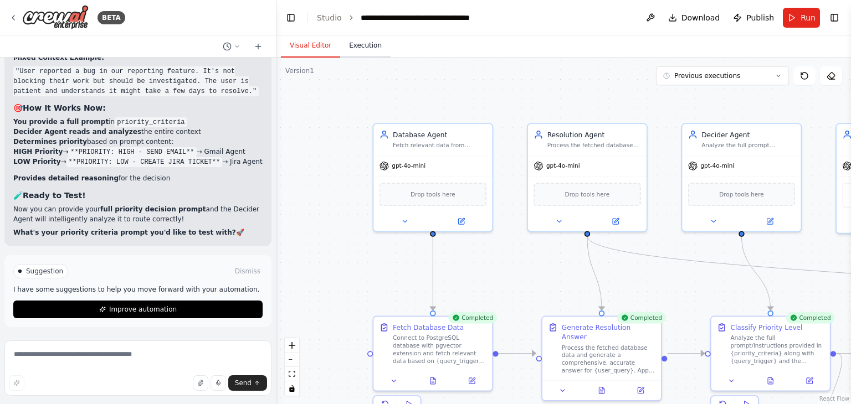
click at [371, 47] on button "Execution" at bounding box center [365, 45] width 50 height 23
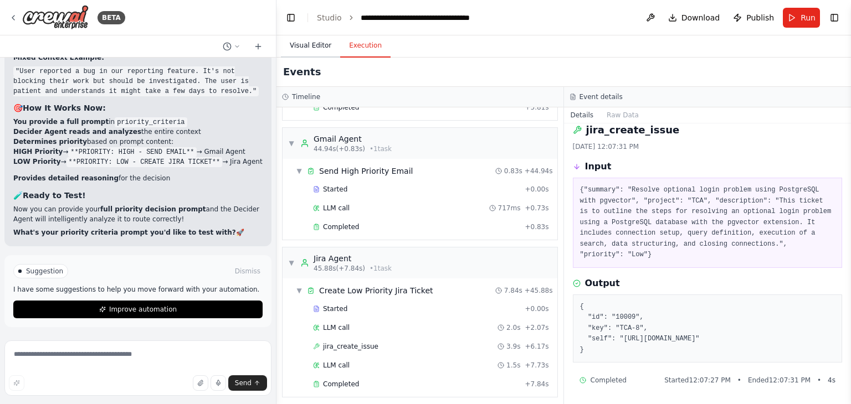
click at [317, 44] on button "Visual Editor" at bounding box center [310, 45] width 59 height 23
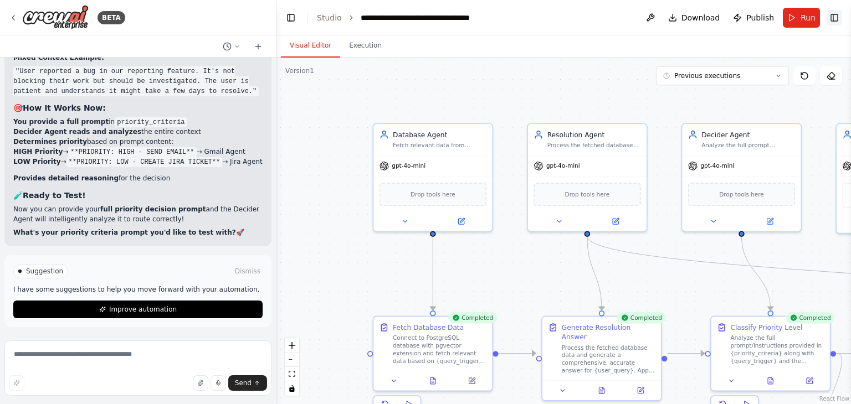
click at [836, 23] on button "Toggle Right Sidebar" at bounding box center [835, 18] width 16 height 16
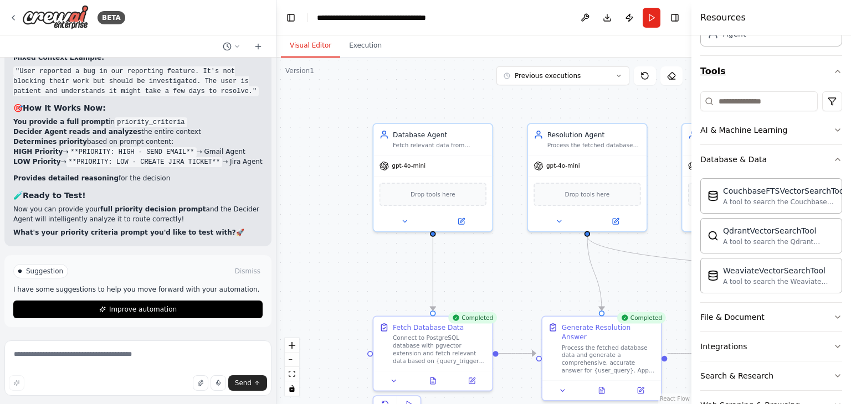
scroll to position [0, 0]
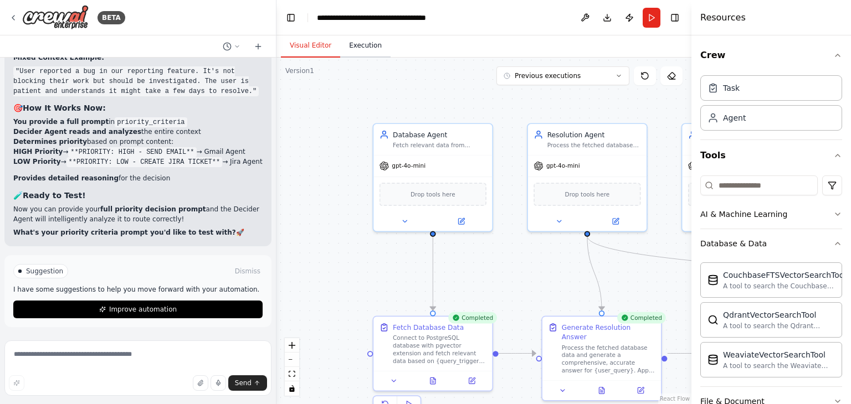
click at [361, 53] on button "Execution" at bounding box center [365, 45] width 50 height 23
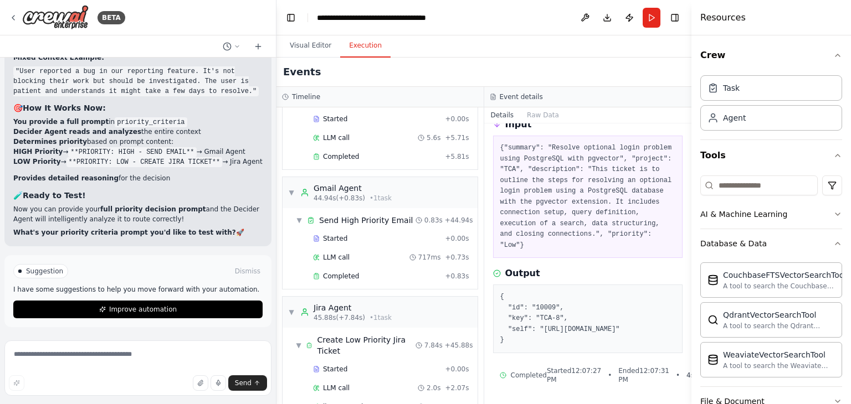
scroll to position [454, 0]
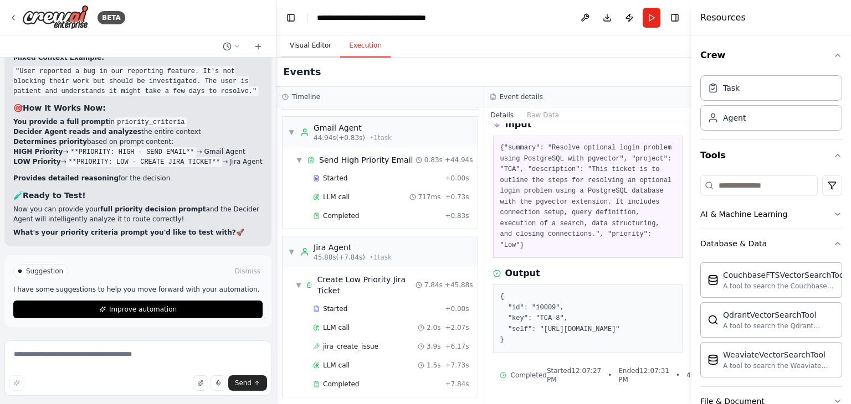
click at [319, 54] on button "Visual Editor" at bounding box center [310, 45] width 59 height 23
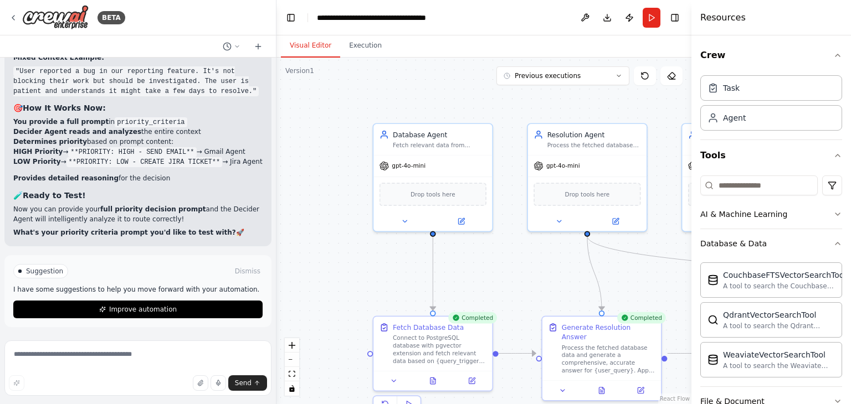
click at [287, 198] on div ".deletable-edge-delete-btn { width: 20px; height: 20px; border: 0px solid #ffff…" at bounding box center [483, 231] width 415 height 347
click at [352, 46] on button "Execution" at bounding box center [365, 45] width 50 height 23
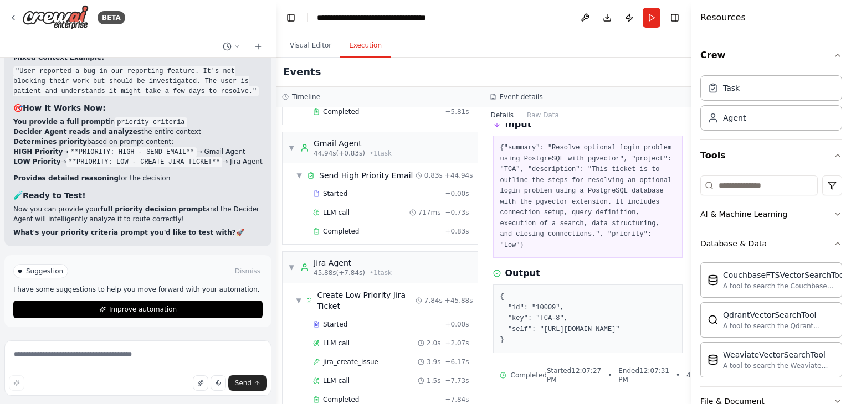
scroll to position [432, 0]
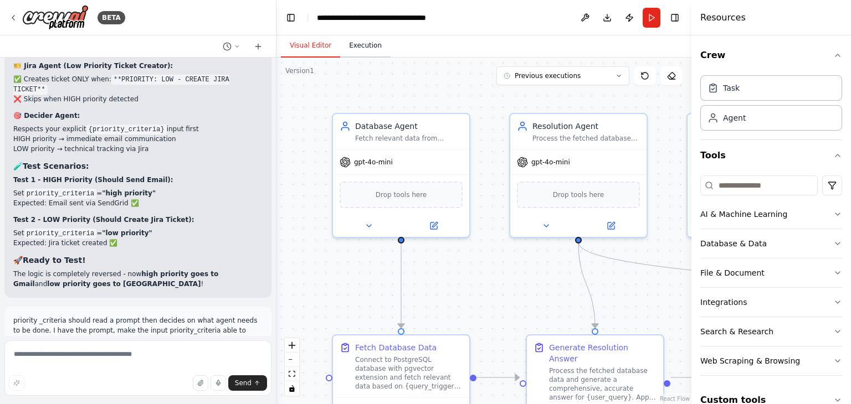
click at [353, 45] on button "Execution" at bounding box center [365, 45] width 50 height 23
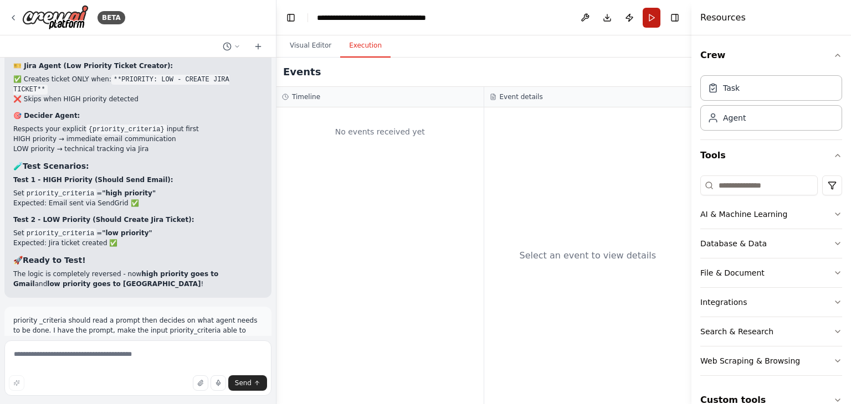
click at [650, 13] on button "Run" at bounding box center [652, 18] width 18 height 20
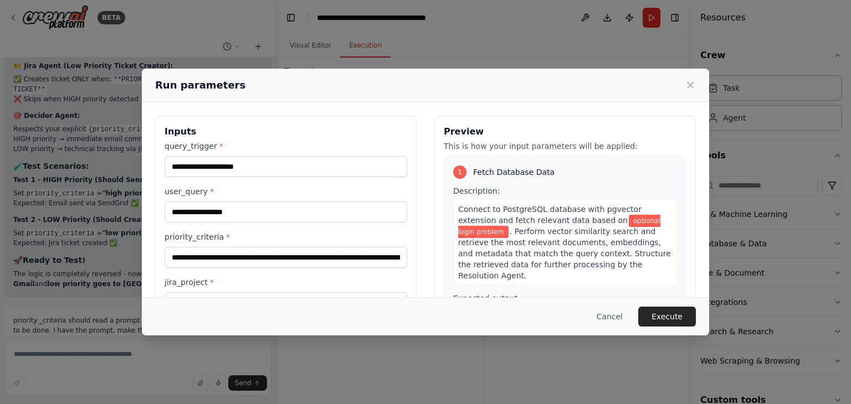
click at [574, 233] on span ". Perform vector similarity search and retrieve the most relevant documents, em…" at bounding box center [564, 253] width 213 height 53
